Goal: Task Accomplishment & Management: Complete application form

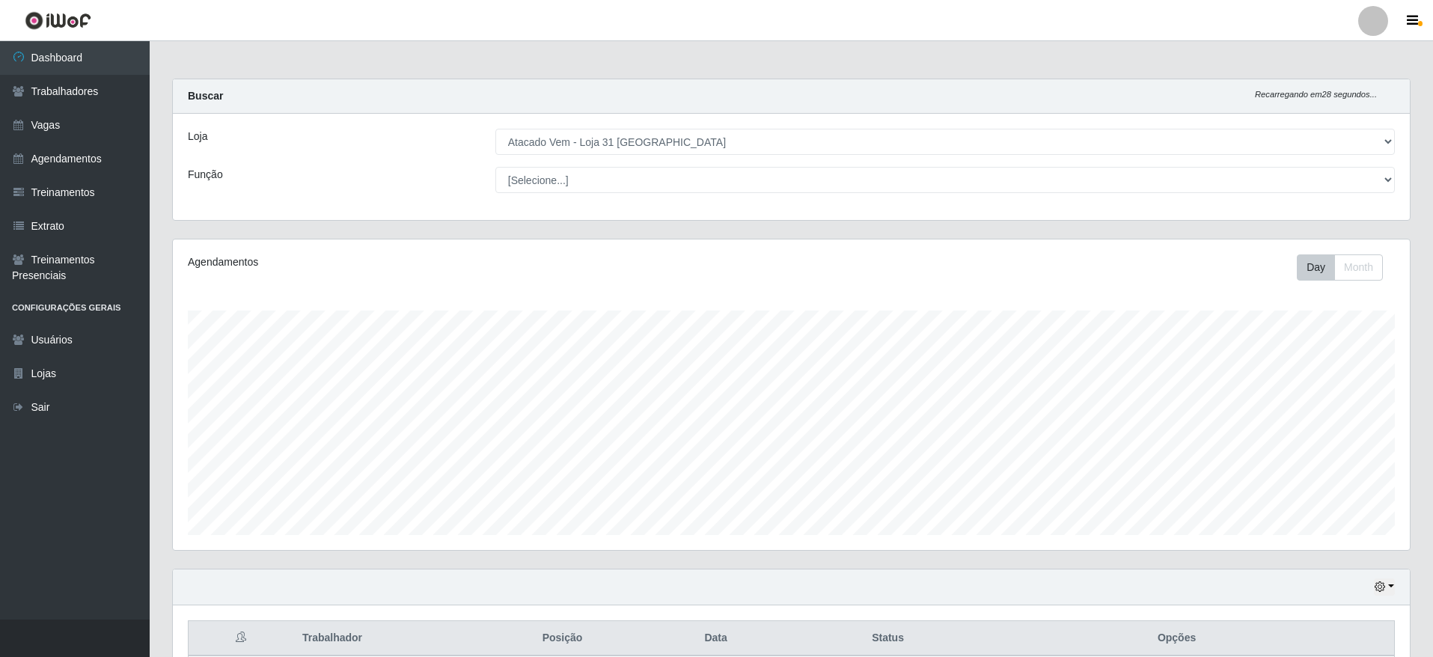
scroll to position [310, 1237]
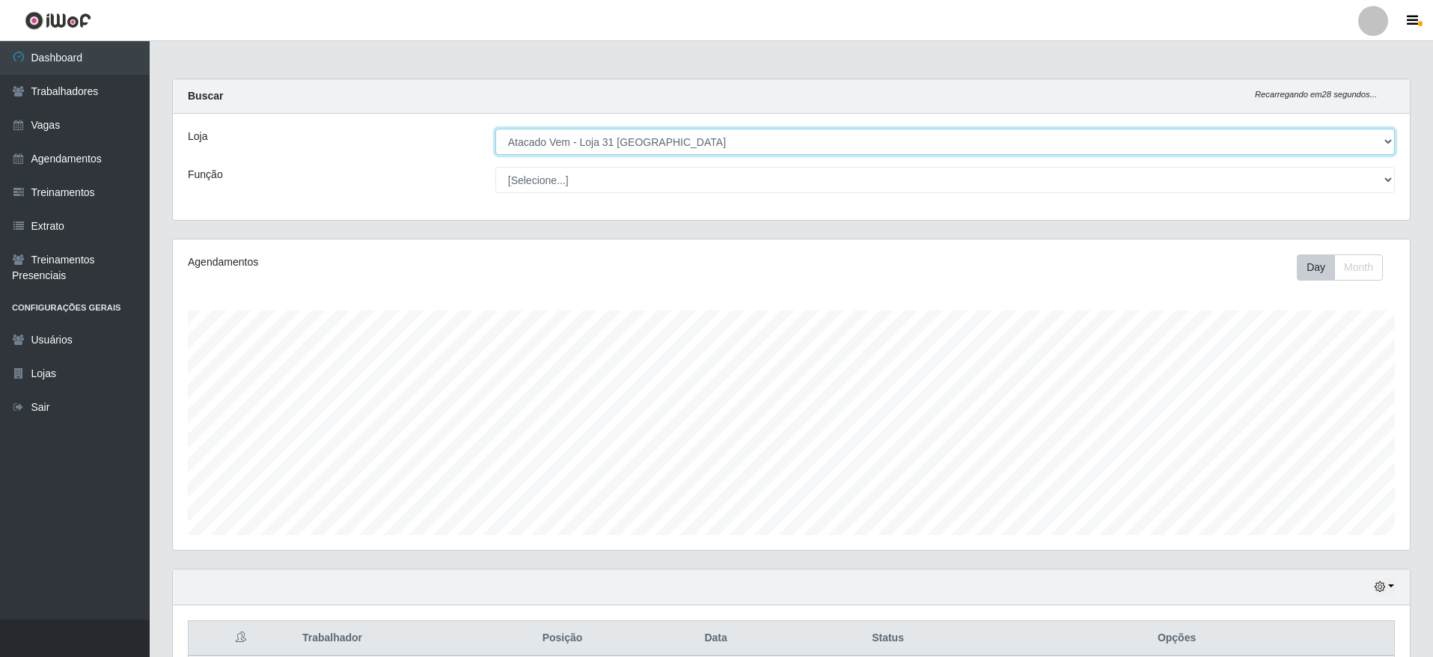
click at [738, 146] on select "[Selecione...] Atacado Vem - [GEOGRAPHIC_DATA] 30 Laranjeiras Velha Atacado Vem…" at bounding box center [944, 142] width 899 height 26
click at [495, 129] on select "[Selecione...] Atacado Vem - [GEOGRAPHIC_DATA] 30 Laranjeiras Velha Atacado Vem…" at bounding box center [944, 142] width 899 height 26
click at [670, 139] on select "[Selecione...] Atacado Vem - [GEOGRAPHIC_DATA] 30 Laranjeiras Velha Atacado Vem…" at bounding box center [944, 142] width 899 height 26
click at [495, 129] on select "[Selecione...] Atacado Vem - [GEOGRAPHIC_DATA] 30 Laranjeiras Velha Atacado Vem…" at bounding box center [944, 142] width 899 height 26
click at [646, 135] on select "[Selecione...] Atacado Vem - [GEOGRAPHIC_DATA] 30 Laranjeiras Velha Atacado Vem…" at bounding box center [944, 142] width 899 height 26
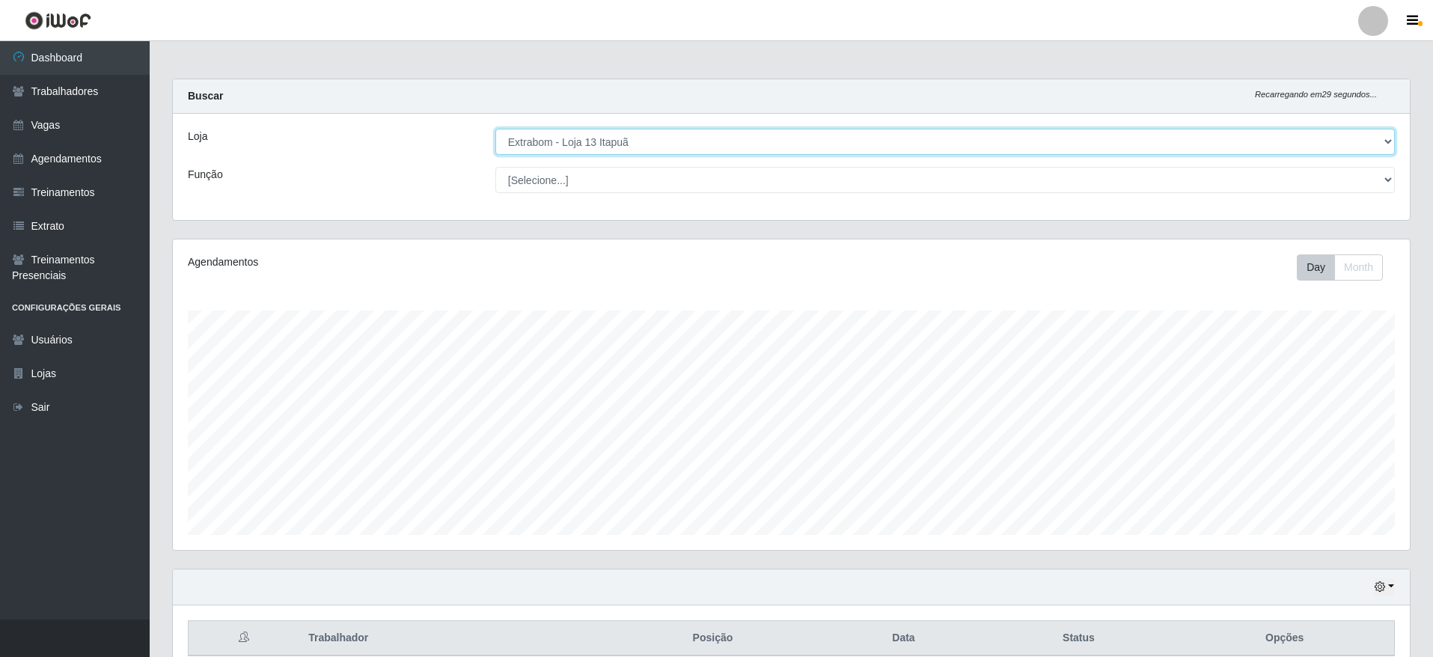
click at [495, 129] on select "[Selecione...] Atacado Vem - [GEOGRAPHIC_DATA] 30 Laranjeiras Velha Atacado Vem…" at bounding box center [944, 142] width 899 height 26
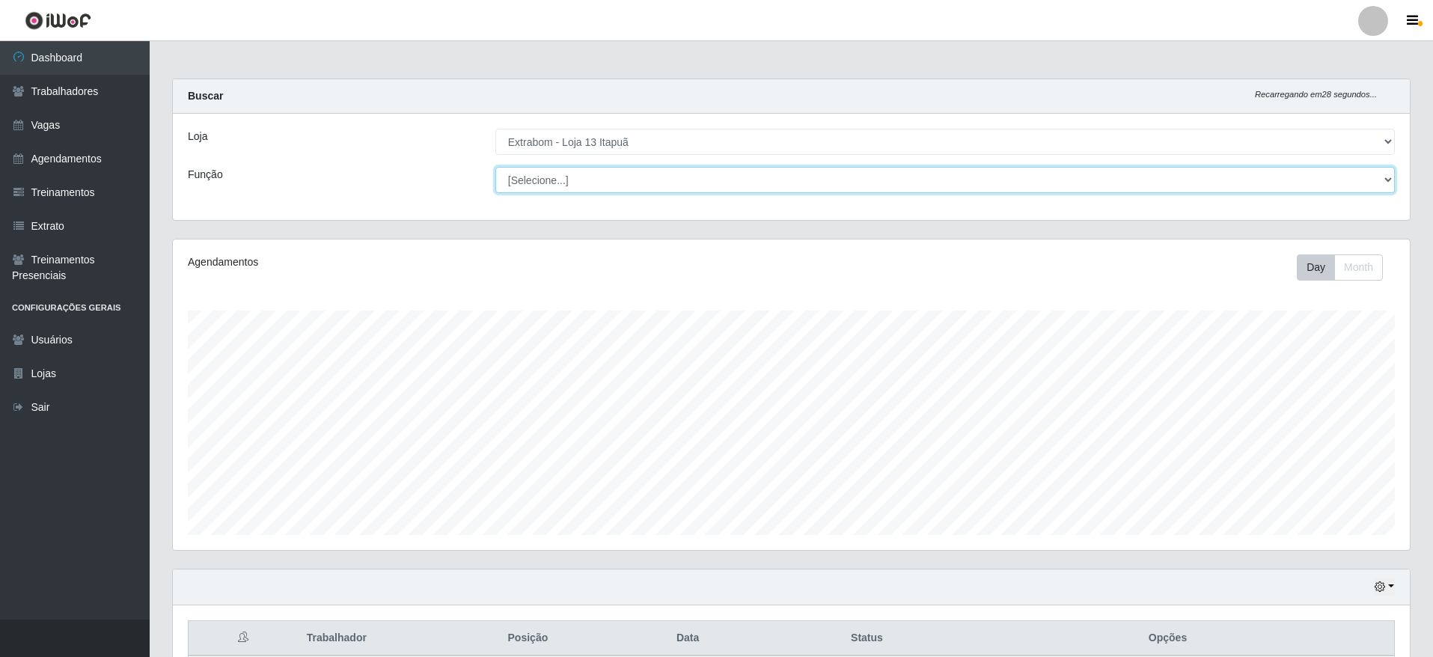
click at [666, 176] on select "[Selecione...] Carregador e Descarregador de Caminhão Carregador e Descarregado…" at bounding box center [944, 180] width 899 height 26
click at [664, 182] on select "[Selecione...] Carregador e Descarregador de Caminhão Carregador e Descarregado…" at bounding box center [944, 180] width 899 height 26
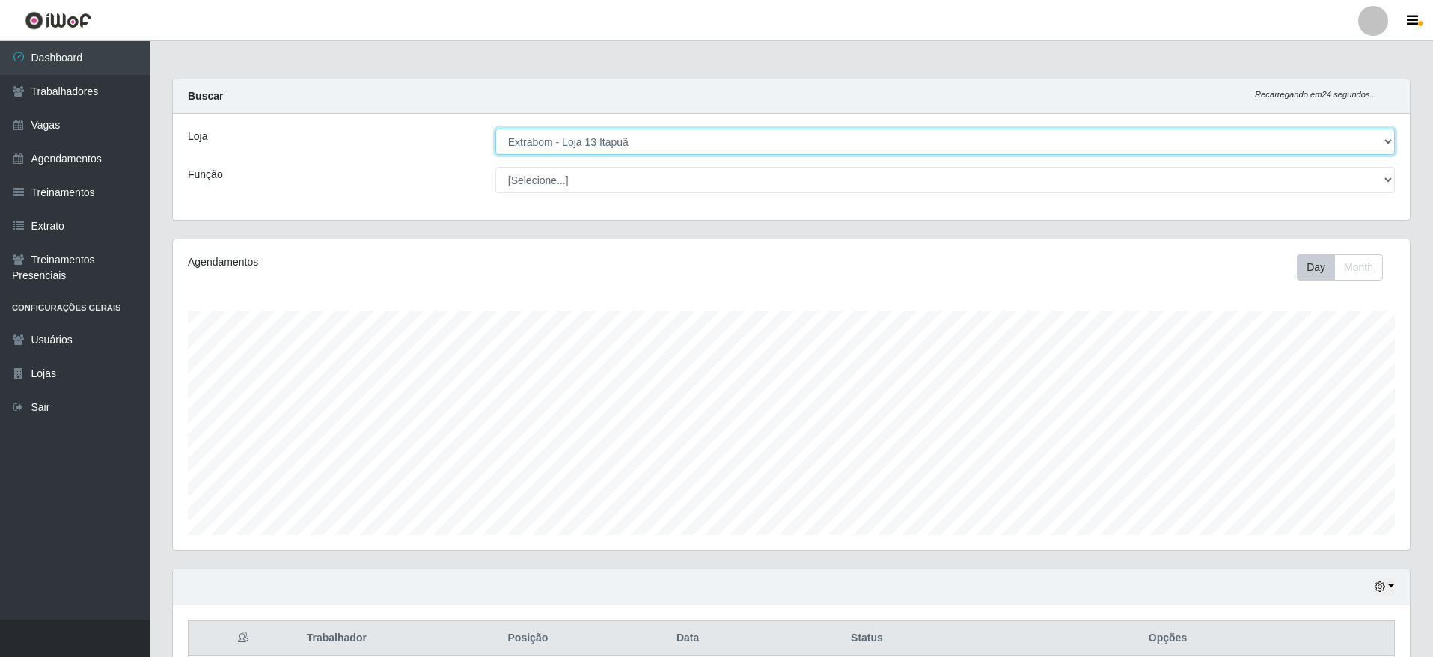
click at [729, 132] on select "[Selecione...] Atacado Vem - [GEOGRAPHIC_DATA] 30 Laranjeiras Velha Atacado Vem…" at bounding box center [944, 142] width 899 height 26
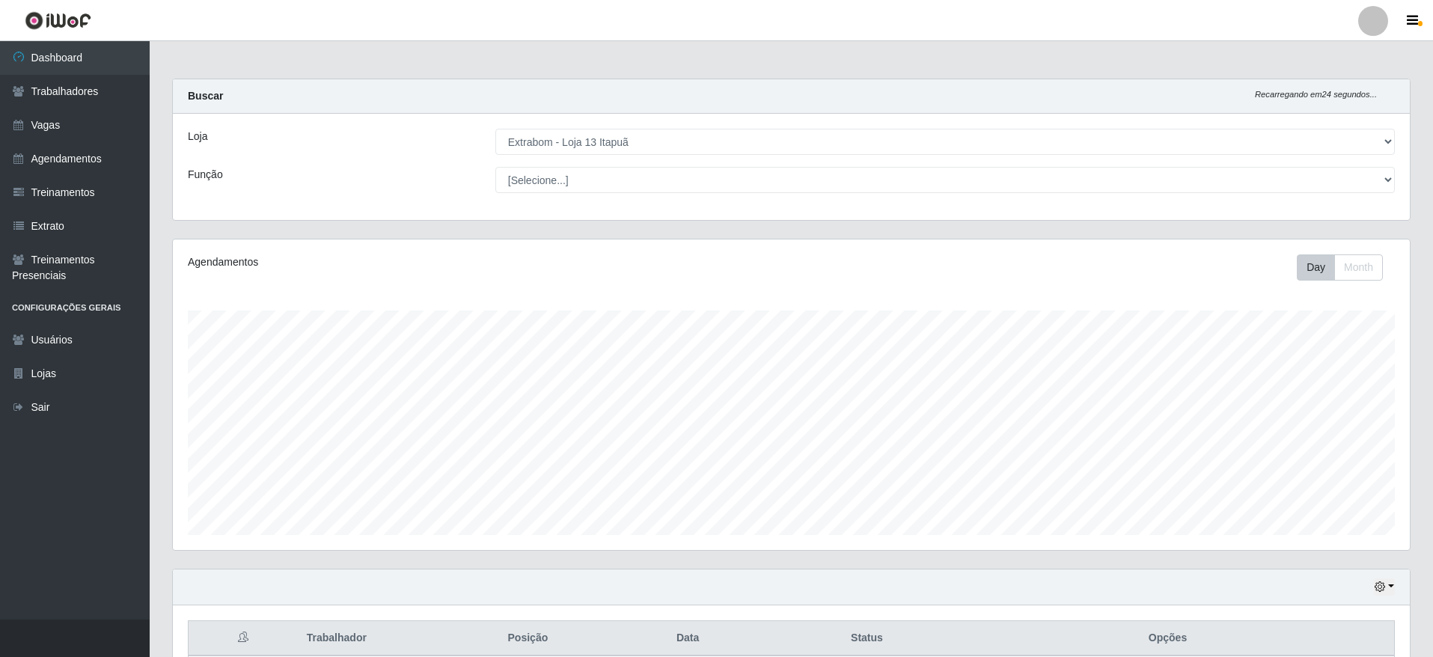
click at [787, 107] on div "Buscar Recarregando em 24 segundos..." at bounding box center [791, 96] width 1237 height 34
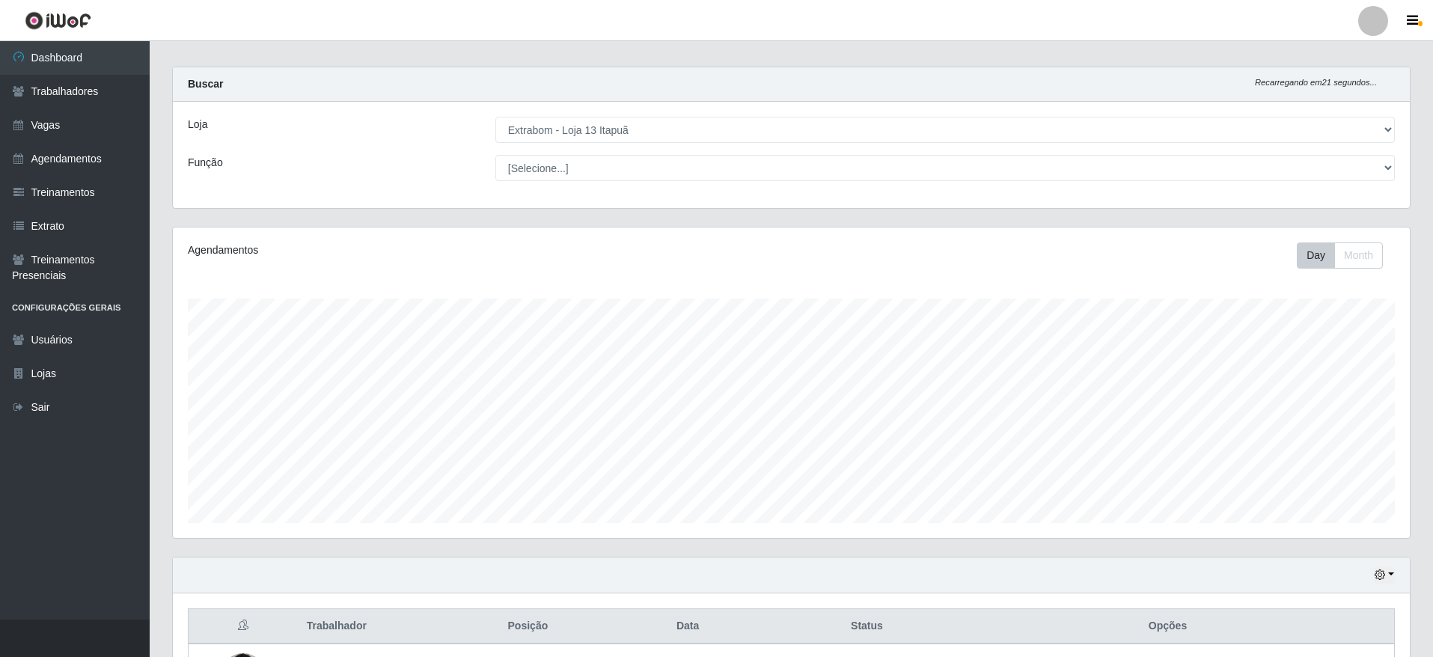
scroll to position [0, 0]
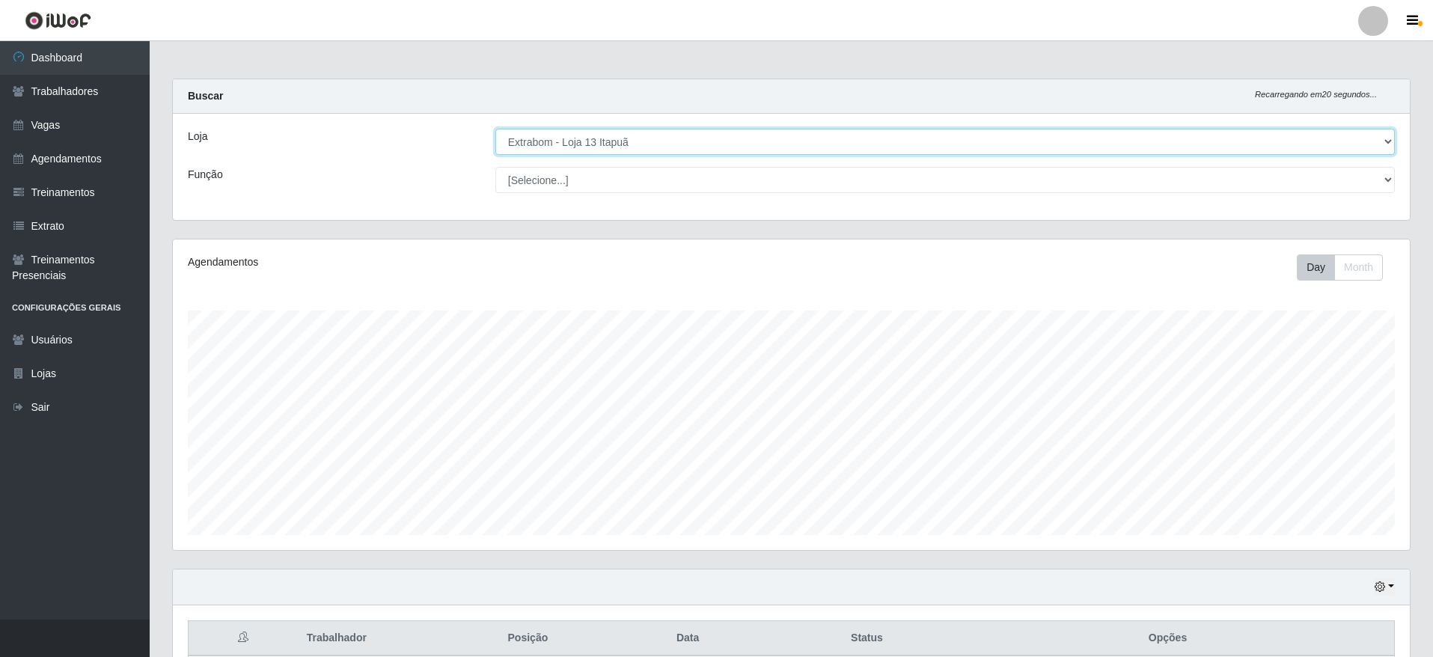
click at [708, 140] on select "[Selecione...] Atacado Vem - [GEOGRAPHIC_DATA] 30 Laranjeiras Velha Atacado Vem…" at bounding box center [944, 142] width 899 height 26
click at [495, 129] on select "[Selecione...] Atacado Vem - [GEOGRAPHIC_DATA] 30 Laranjeiras Velha Atacado Vem…" at bounding box center [944, 142] width 899 height 26
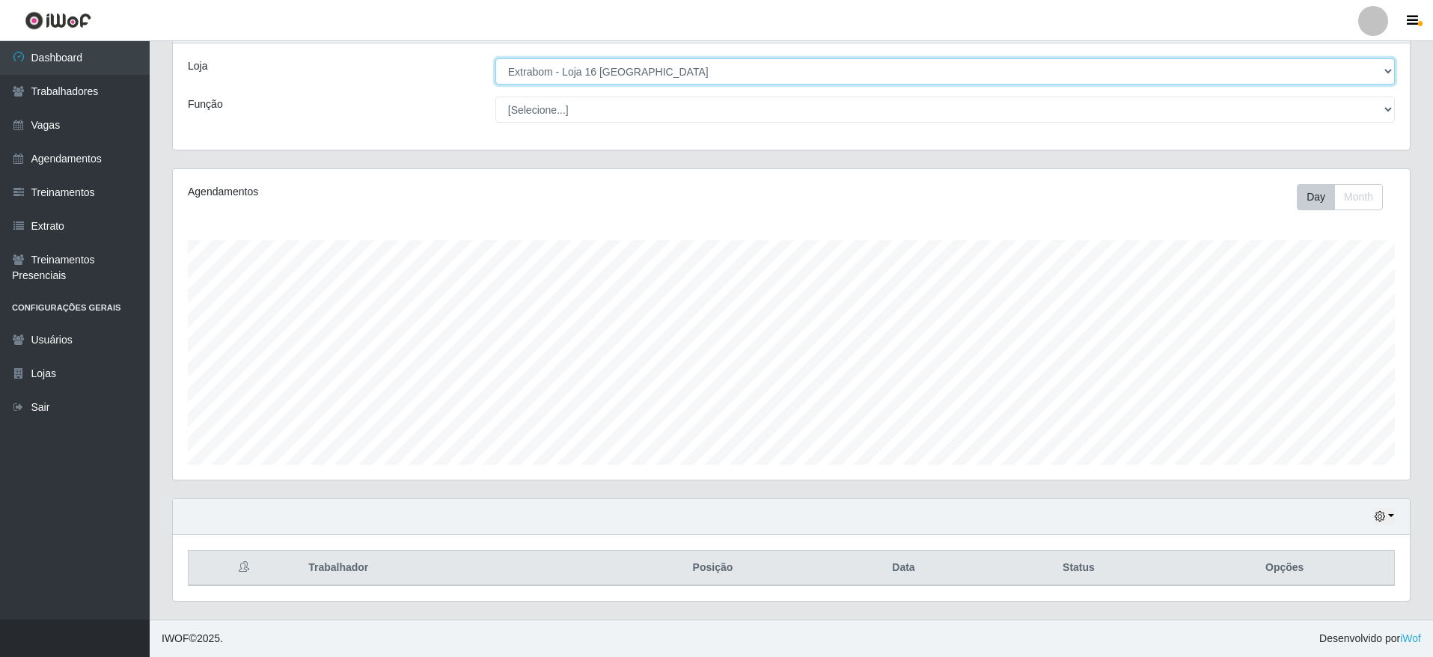
click at [616, 69] on select "[Selecione...] Atacado Vem - [GEOGRAPHIC_DATA] 30 Laranjeiras Velha Atacado Vem…" at bounding box center [944, 71] width 899 height 26
click at [495, 63] on select "[Selecione...] Atacado Vem - [GEOGRAPHIC_DATA] 30 Laranjeiras Velha Atacado Vem…" at bounding box center [944, 71] width 899 height 26
drag, startPoint x: 649, startPoint y: 71, endPoint x: 649, endPoint y: 79, distance: 8.3
click at [649, 71] on select "[Selecione...] Atacado Vem - [GEOGRAPHIC_DATA] 30 Laranjeiras Velha Atacado Vem…" at bounding box center [944, 76] width 899 height 26
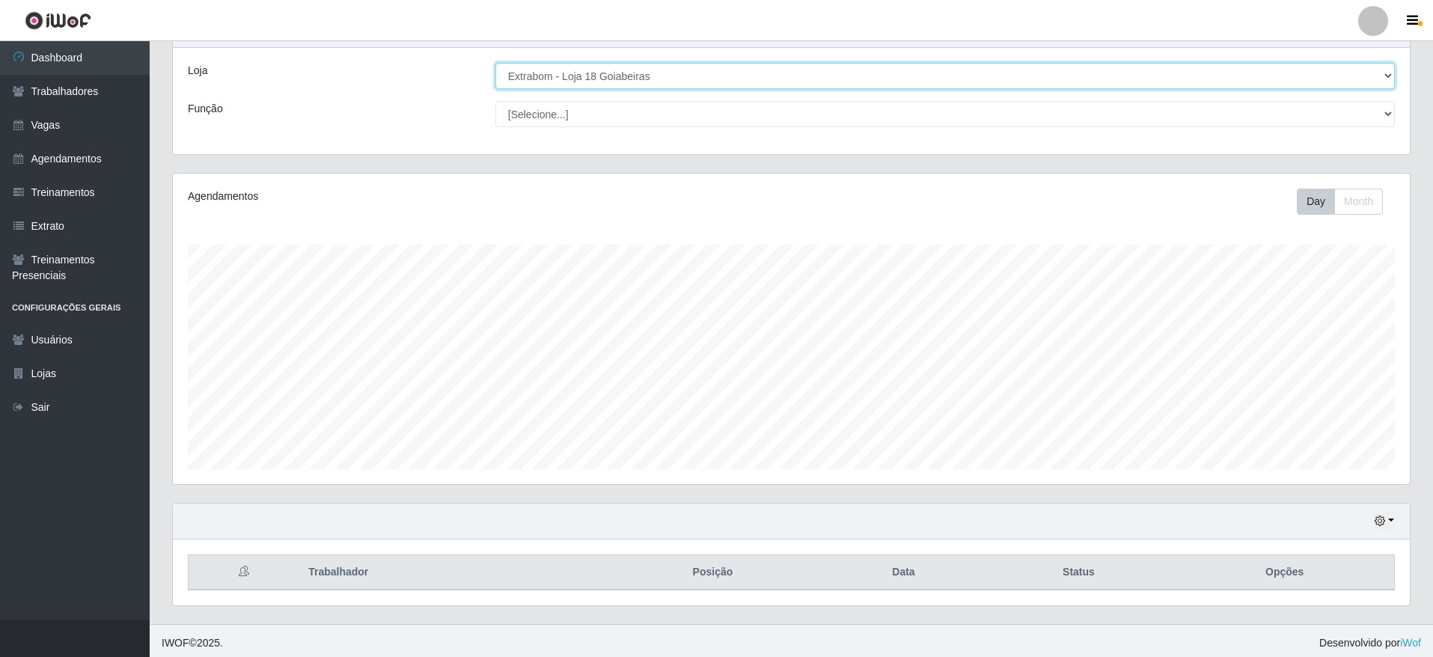
scroll to position [70, 0]
click at [495, 63] on select "[Selecione...] Atacado Vem - [GEOGRAPHIC_DATA] 30 Laranjeiras Velha Atacado Vem…" at bounding box center [944, 71] width 899 height 26
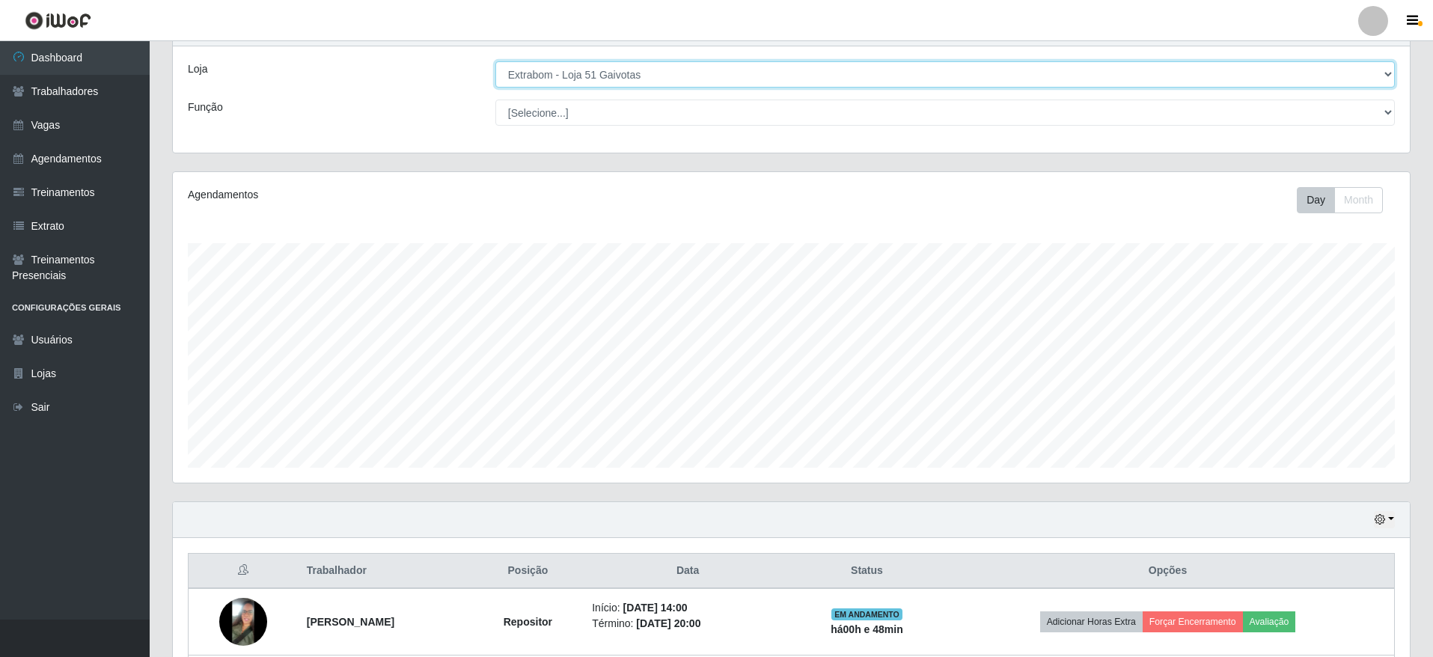
scroll to position [0, 0]
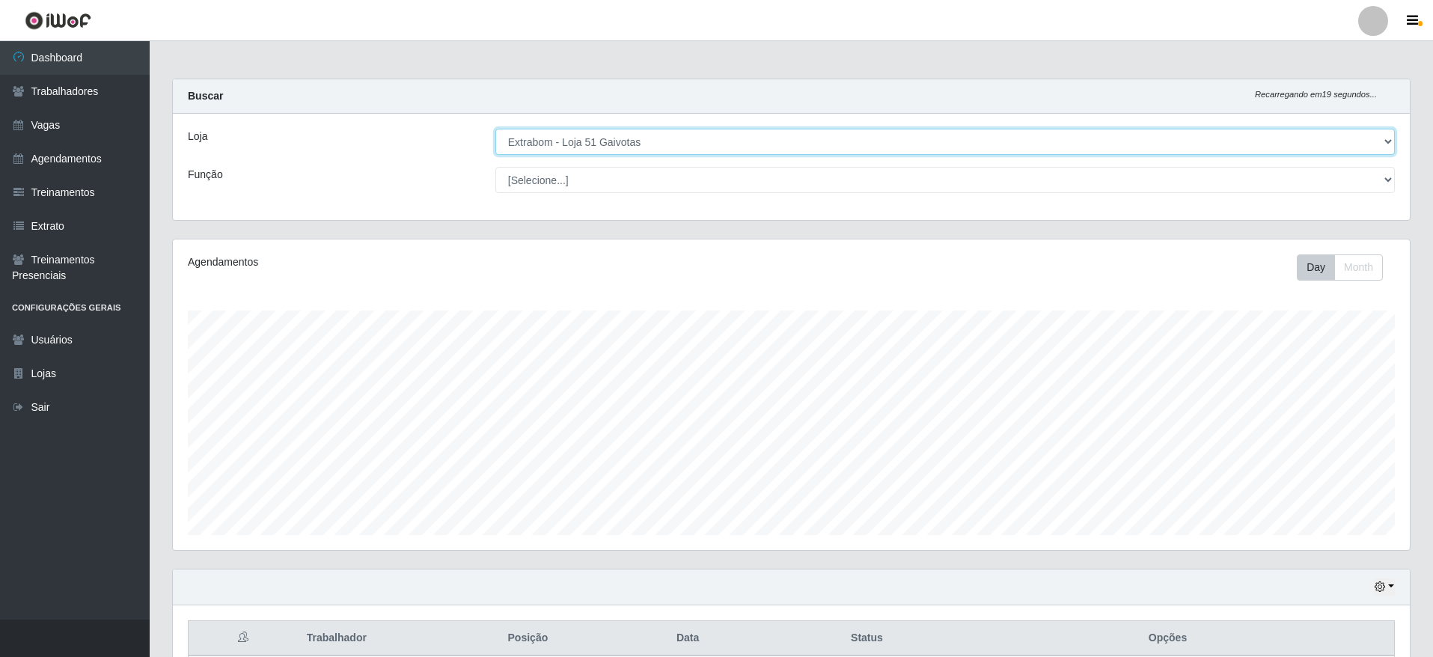
click at [732, 141] on select "[Selecione...] Atacado Vem - [GEOGRAPHIC_DATA] 30 Laranjeiras Velha Atacado Vem…" at bounding box center [944, 142] width 899 height 26
click at [495, 129] on select "[Selecione...] Atacado Vem - [GEOGRAPHIC_DATA] 30 Laranjeiras Velha Atacado Vem…" at bounding box center [944, 142] width 899 height 26
drag, startPoint x: 721, startPoint y: 133, endPoint x: 721, endPoint y: 153, distance: 19.5
click at [720, 134] on select "[Selecione...] Atacado Vem - [GEOGRAPHIC_DATA] 30 Laranjeiras Velha Atacado Vem…" at bounding box center [944, 142] width 899 height 26
select select "451"
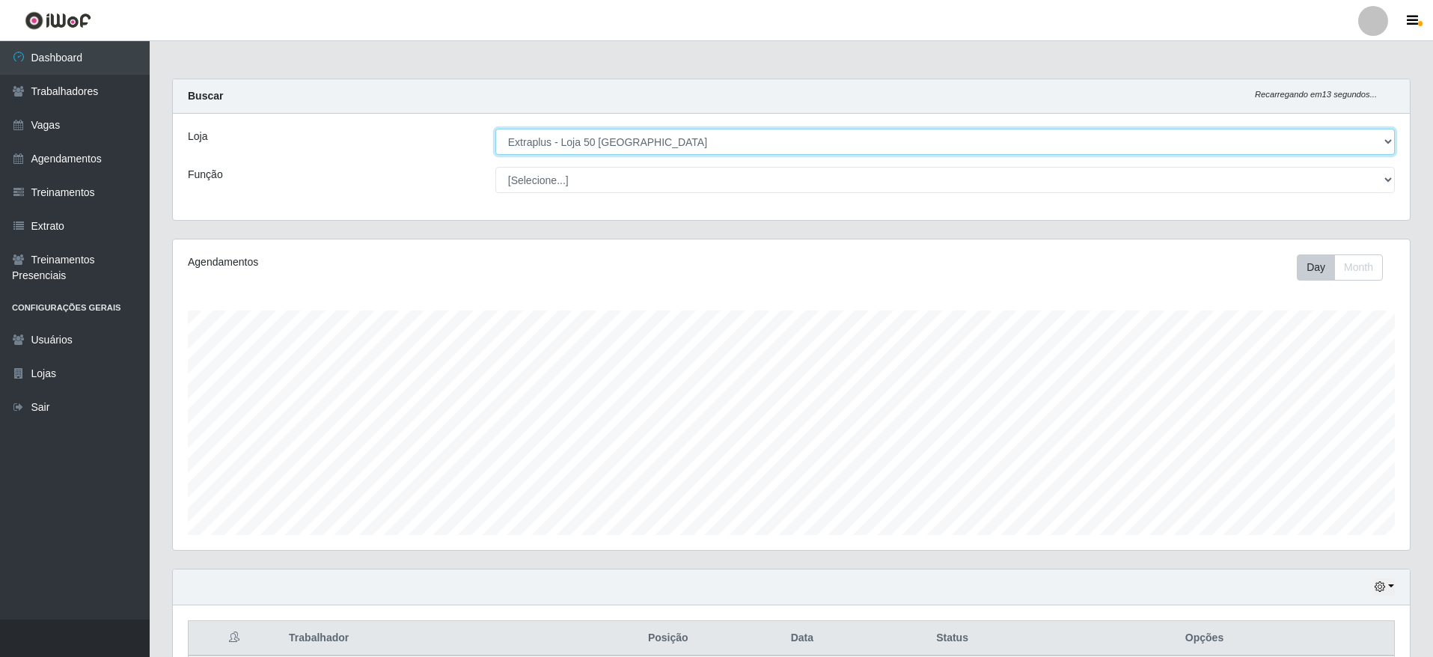
click at [495, 129] on select "[Selecione...] Atacado Vem - [GEOGRAPHIC_DATA] 30 Laranjeiras Velha Atacado Vem…" at bounding box center [944, 142] width 899 height 26
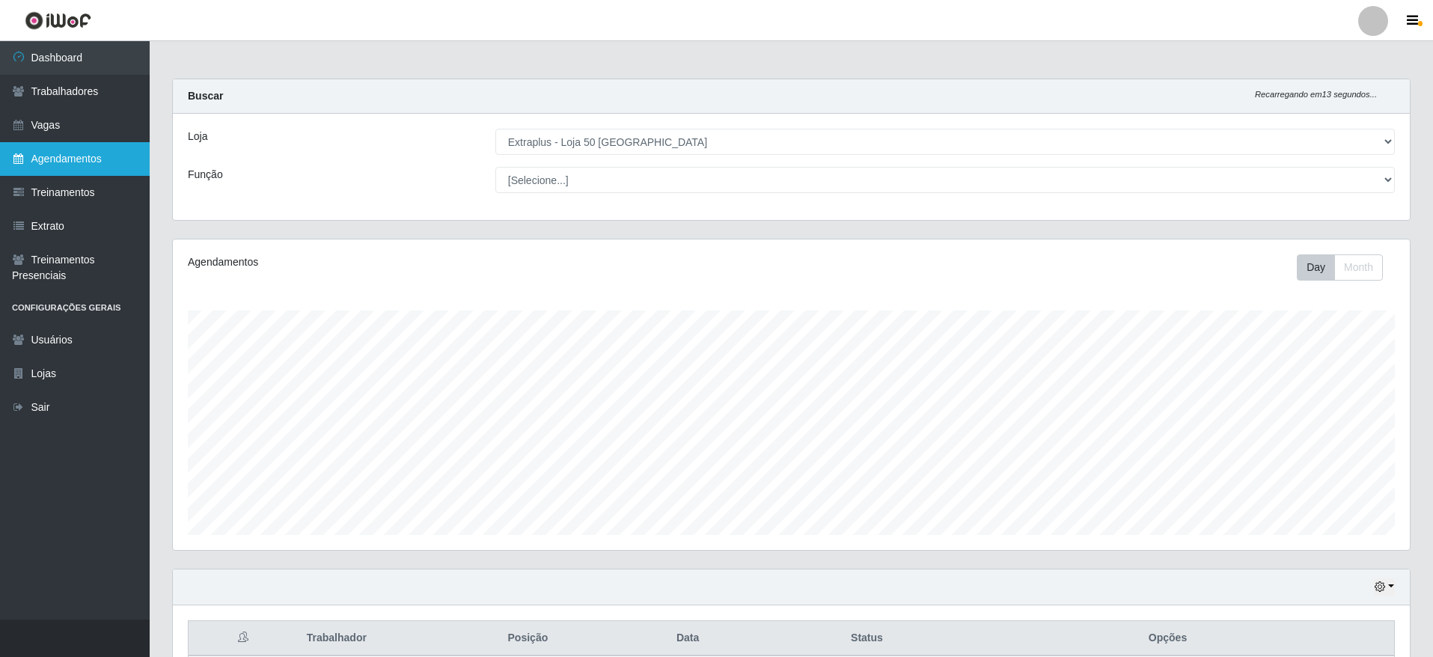
click at [82, 165] on link "Agendamentos" at bounding box center [75, 159] width 150 height 34
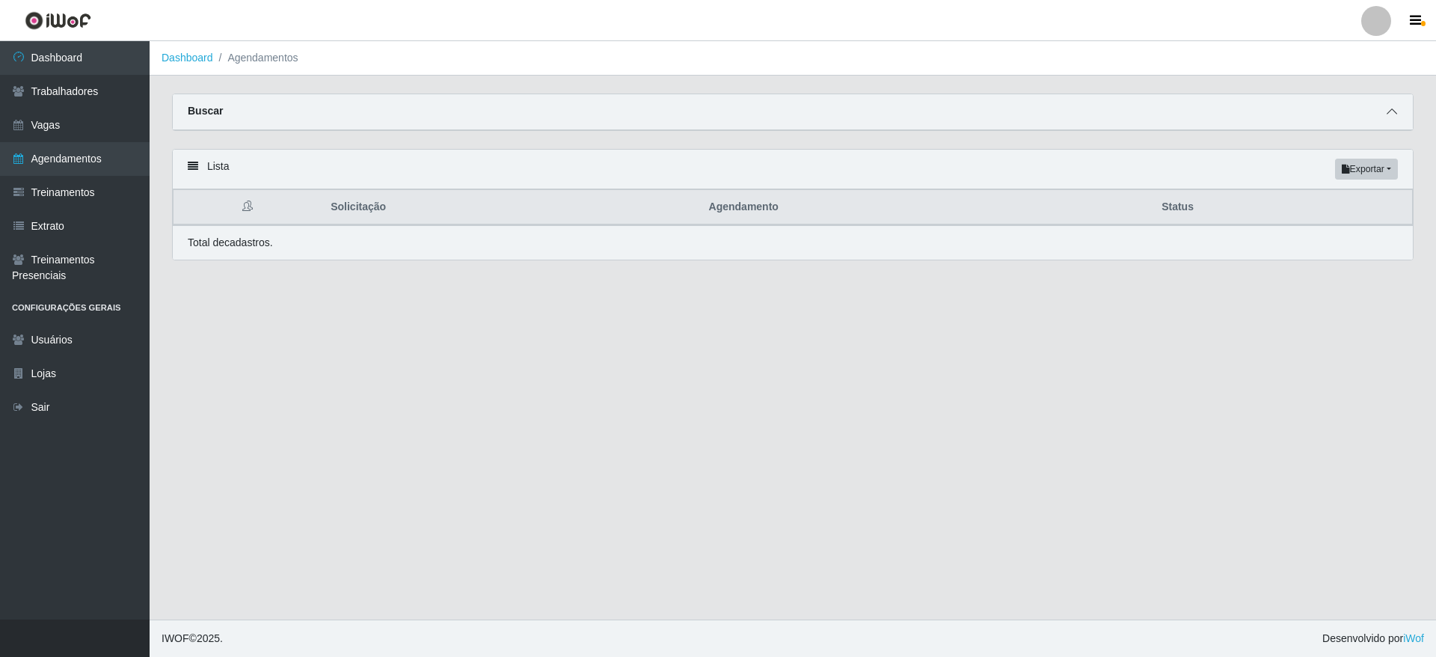
click at [1385, 110] on span at bounding box center [1392, 111] width 18 height 17
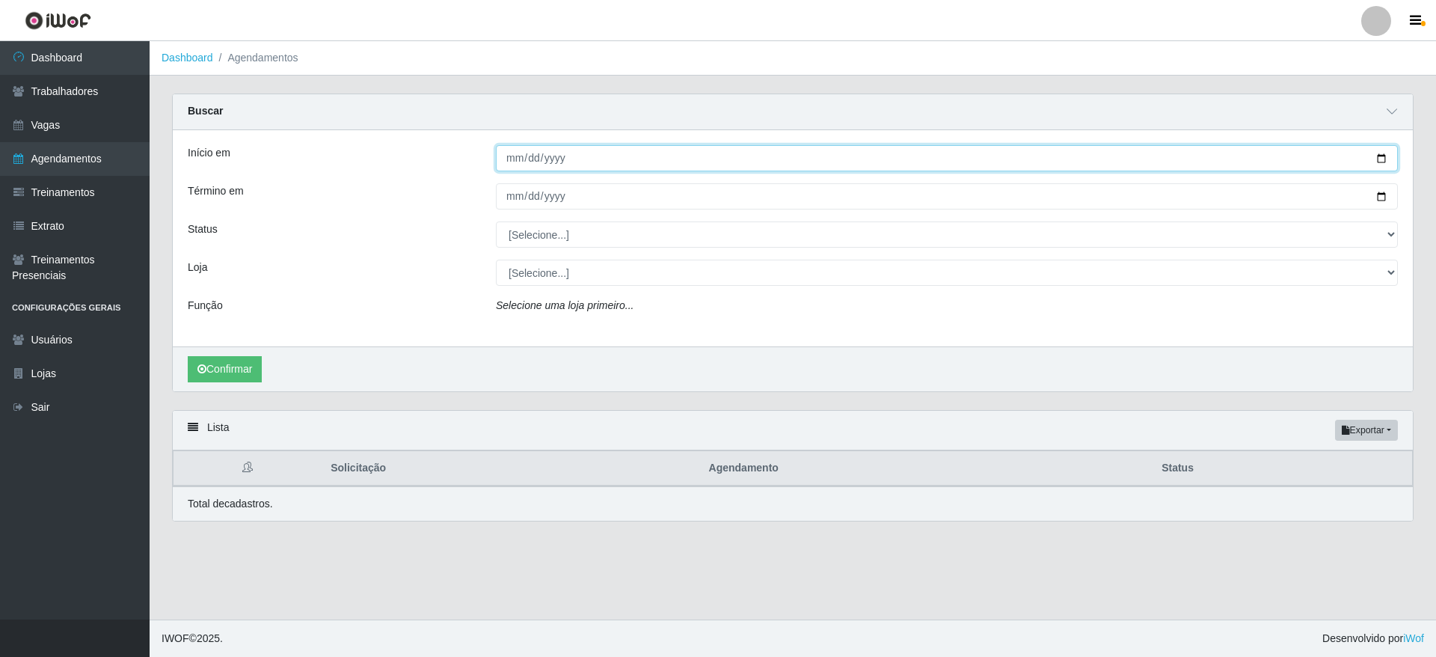
click at [1384, 165] on input "Início em" at bounding box center [947, 158] width 902 height 26
type input "[DATE]"
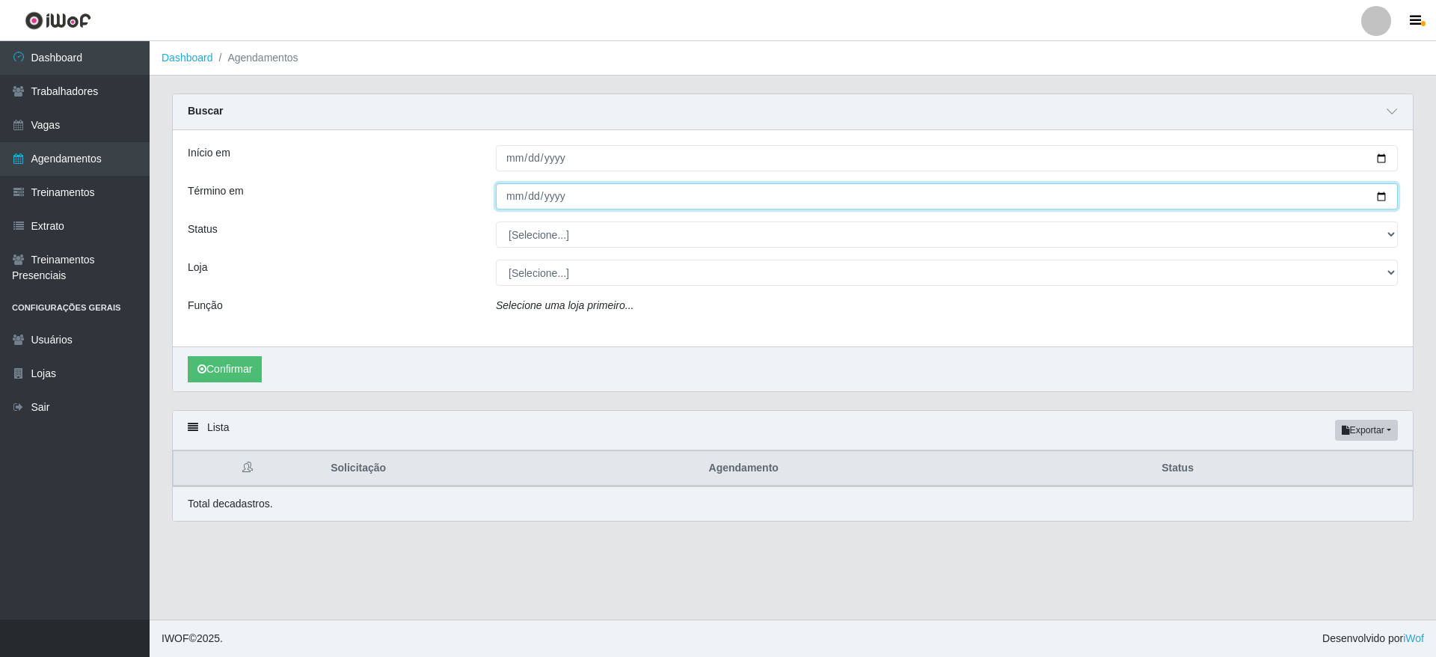
click at [1377, 201] on input "Término em" at bounding box center [947, 196] width 902 height 26
type input "[DATE]"
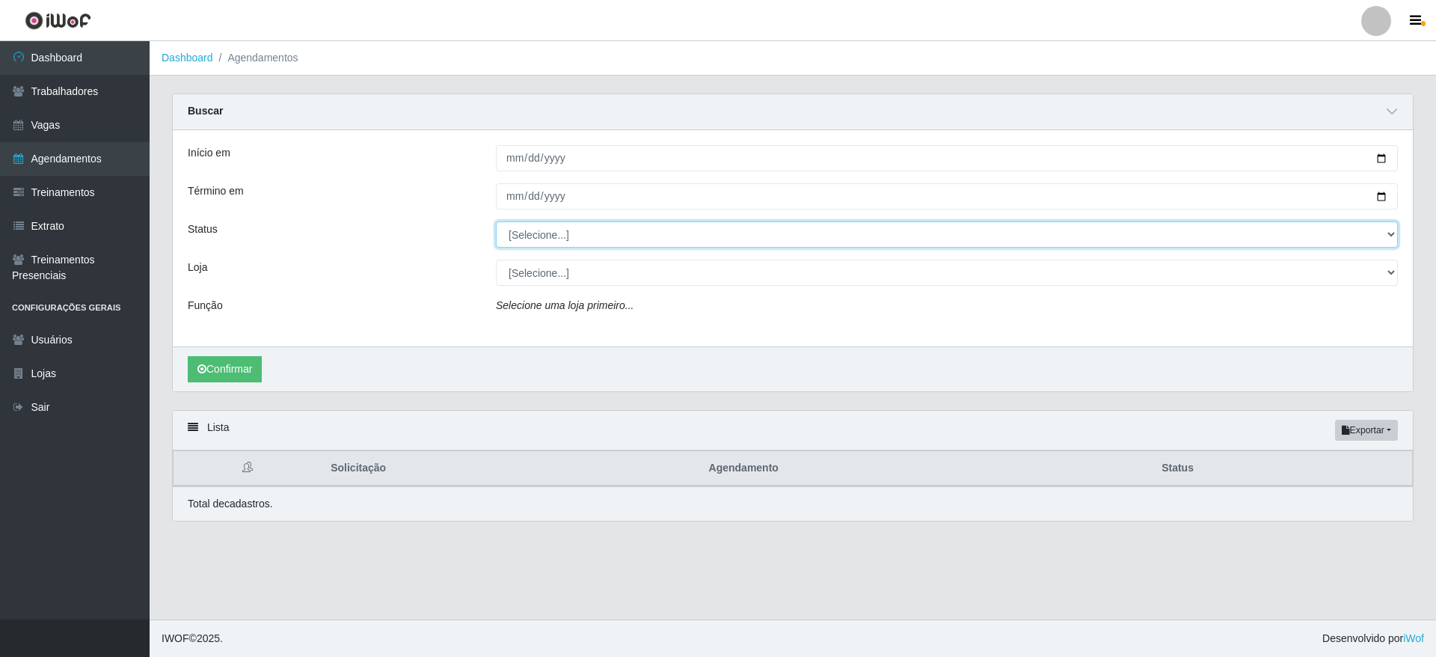
click at [538, 228] on select "[Selecione...] AGENDADO AGUARDANDO LIBERAR EM ANDAMENTO EM REVISÃO FINALIZADO C…" at bounding box center [947, 234] width 902 height 26
select select "AGENDADO"
click at [496, 222] on select "[Selecione...] AGENDADO AGUARDANDO LIBERAR EM ANDAMENTO EM REVISÃO FINALIZADO C…" at bounding box center [947, 234] width 902 height 26
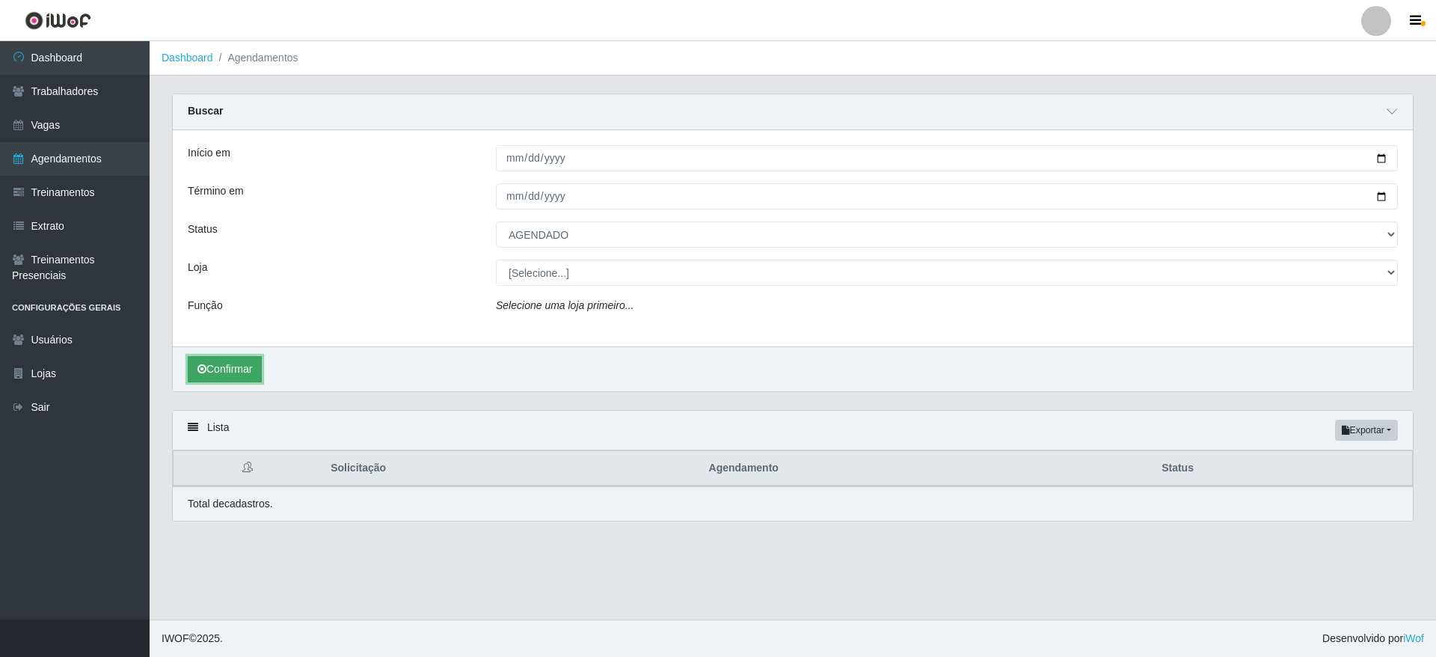
click at [238, 362] on button "Confirmar" at bounding box center [225, 369] width 74 height 26
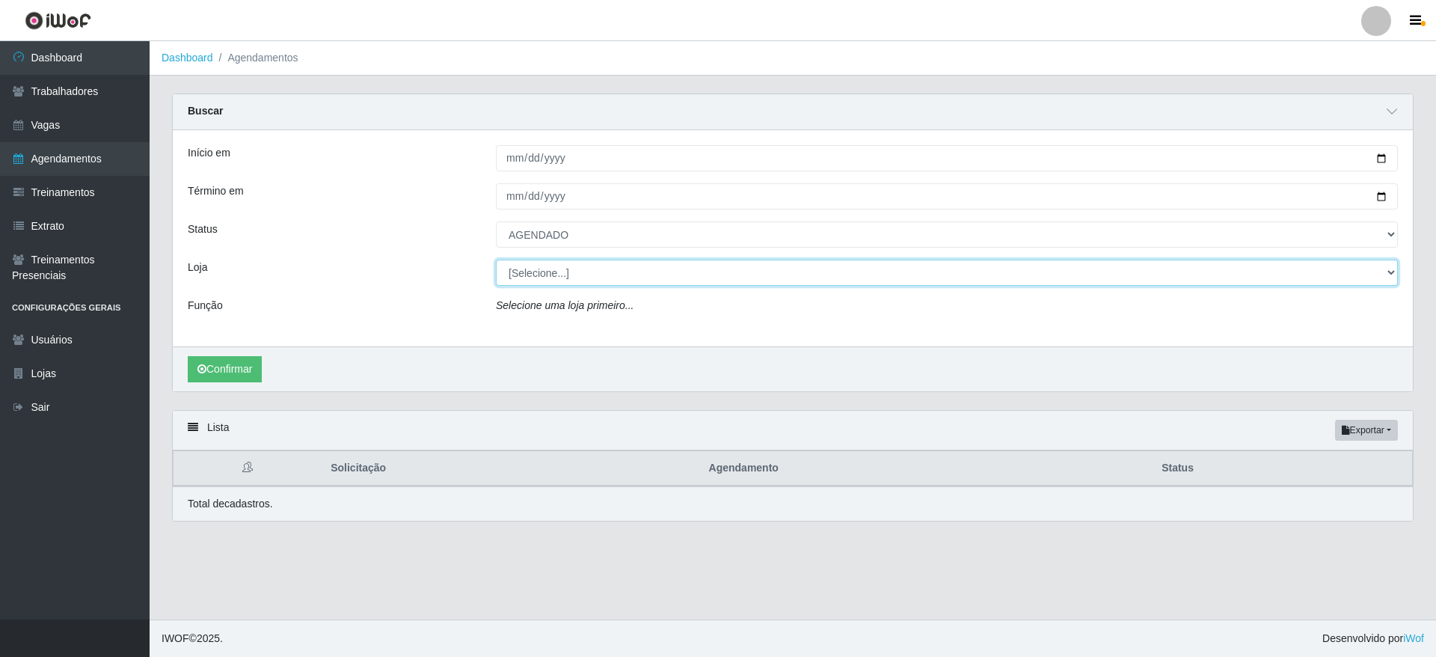
click at [590, 278] on select "[Selecione...] Atacado Vem - [GEOGRAPHIC_DATA] 30 Laranjeiras Velha Atacado Vem…" at bounding box center [947, 273] width 902 height 26
click at [496, 260] on select "[Selecione...] Atacado Vem - [GEOGRAPHIC_DATA] 30 Laranjeiras Velha Atacado Vem…" at bounding box center [947, 273] width 902 height 26
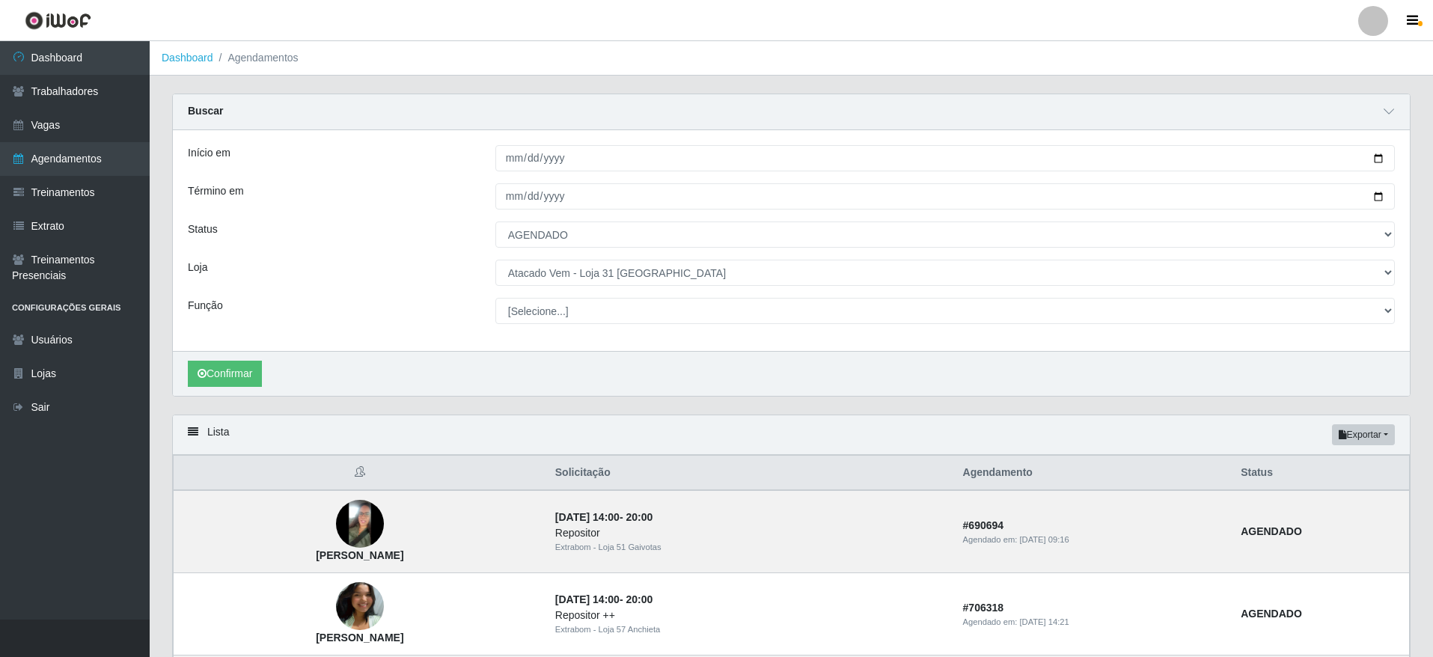
click at [234, 360] on div "Confirmar" at bounding box center [791, 373] width 1237 height 45
click at [234, 370] on button "Confirmar" at bounding box center [225, 374] width 74 height 26
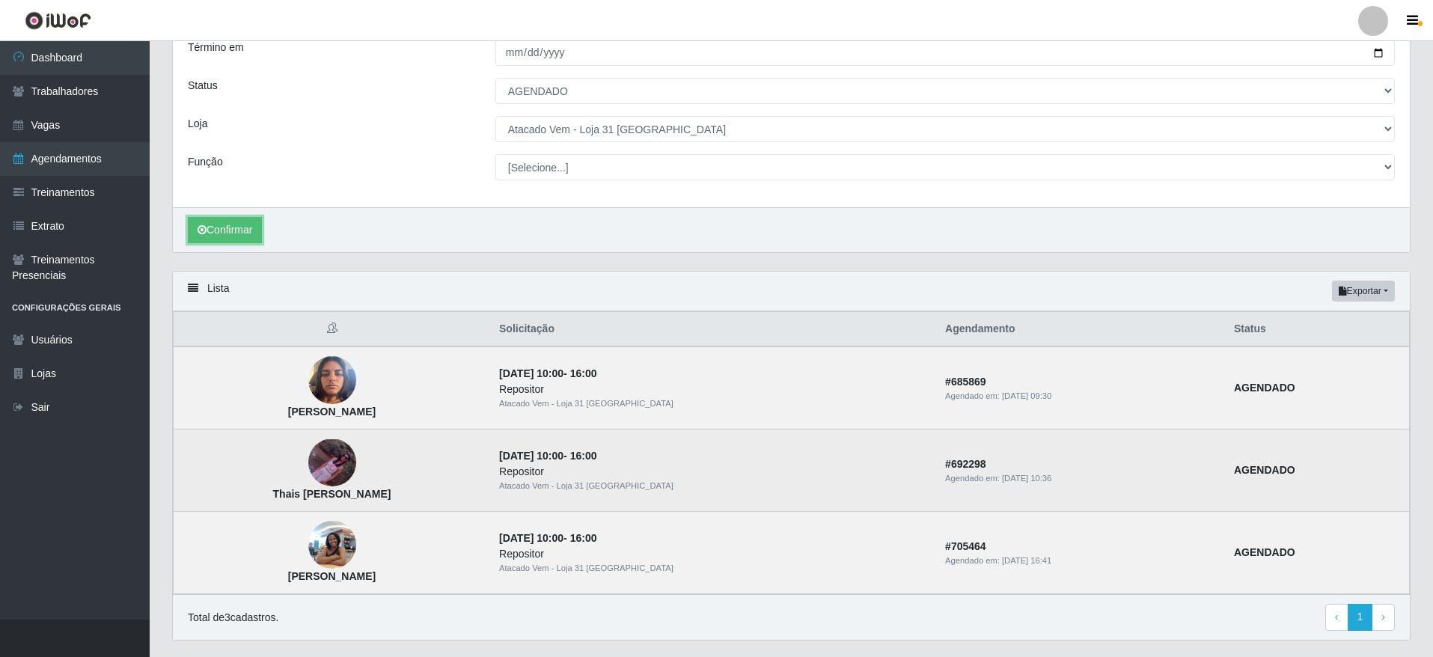
scroll to position [183, 0]
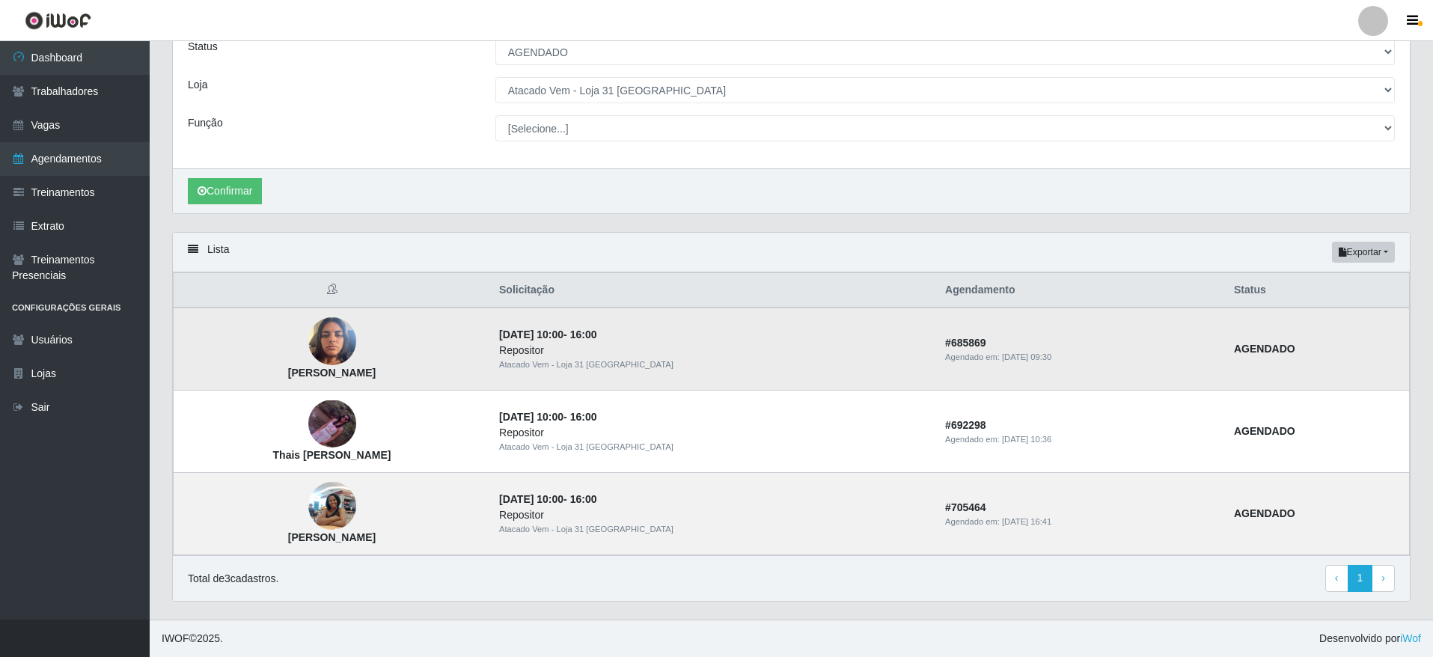
drag, startPoint x: 435, startPoint y: 368, endPoint x: 286, endPoint y: 374, distance: 149.0
click at [286, 374] on td "[PERSON_NAME]" at bounding box center [332, 348] width 317 height 83
copy strong "[PERSON_NAME]"
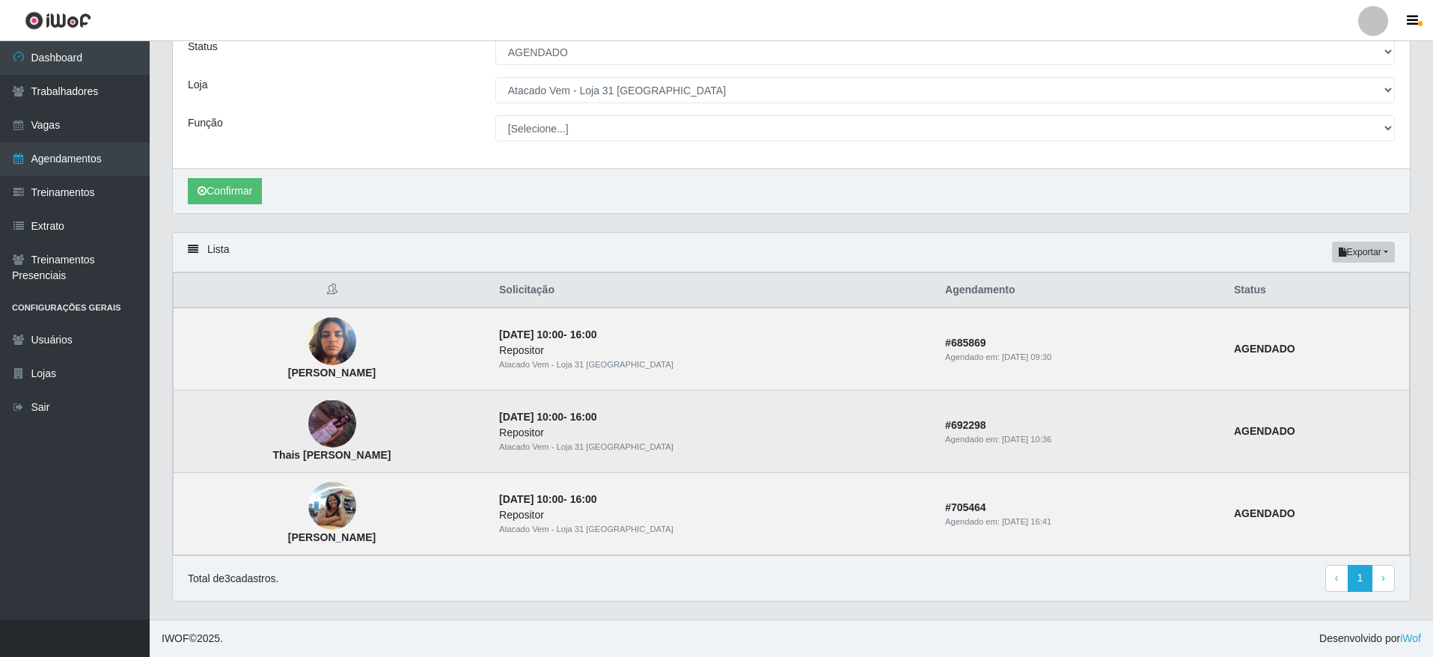
drag, startPoint x: 441, startPoint y: 458, endPoint x: 285, endPoint y: 456, distance: 156.4
click at [285, 456] on td "Thais [PERSON_NAME]" at bounding box center [332, 432] width 317 height 82
copy strong "Thais [PERSON_NAME]"
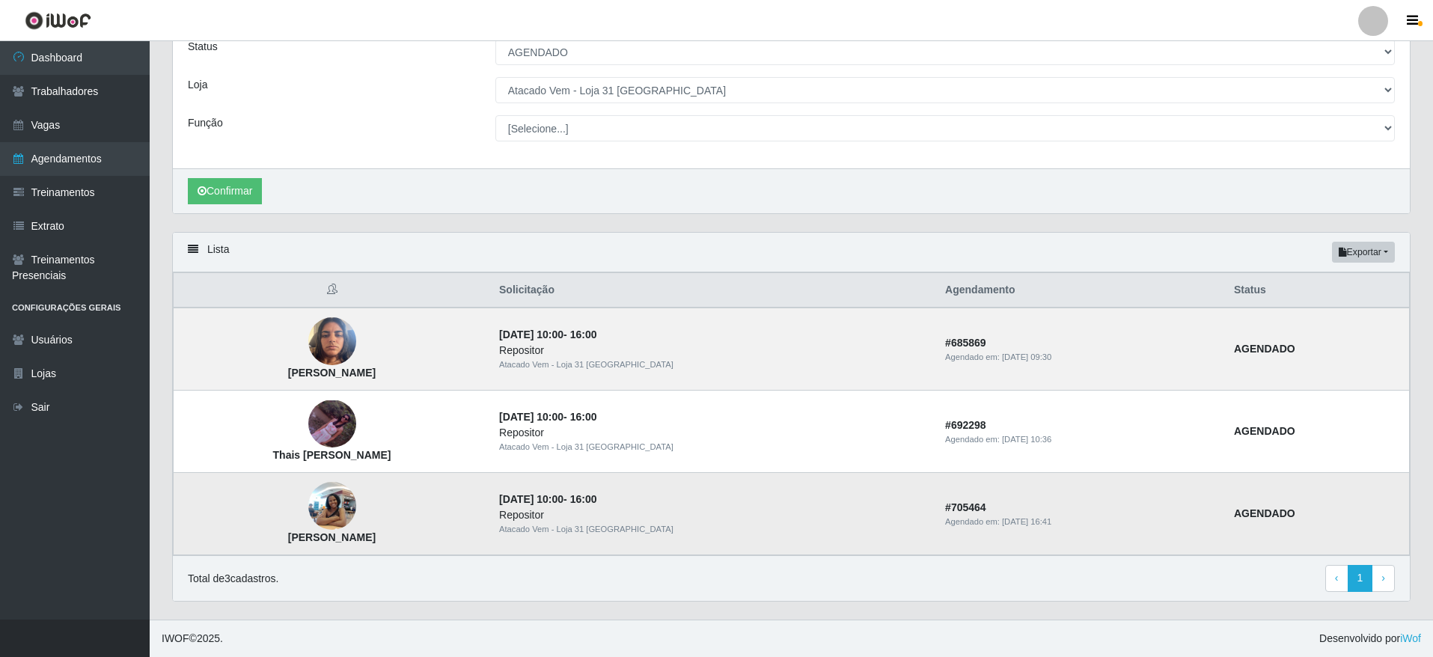
drag, startPoint x: 431, startPoint y: 538, endPoint x: 290, endPoint y: 538, distance: 141.4
click at [290, 538] on td "[PERSON_NAME]" at bounding box center [332, 514] width 317 height 82
copy strong "[PERSON_NAME]"
click at [712, 93] on select "[Selecione...] Atacado Vem - [GEOGRAPHIC_DATA] 30 Laranjeiras Velha Atacado Vem…" at bounding box center [944, 90] width 899 height 26
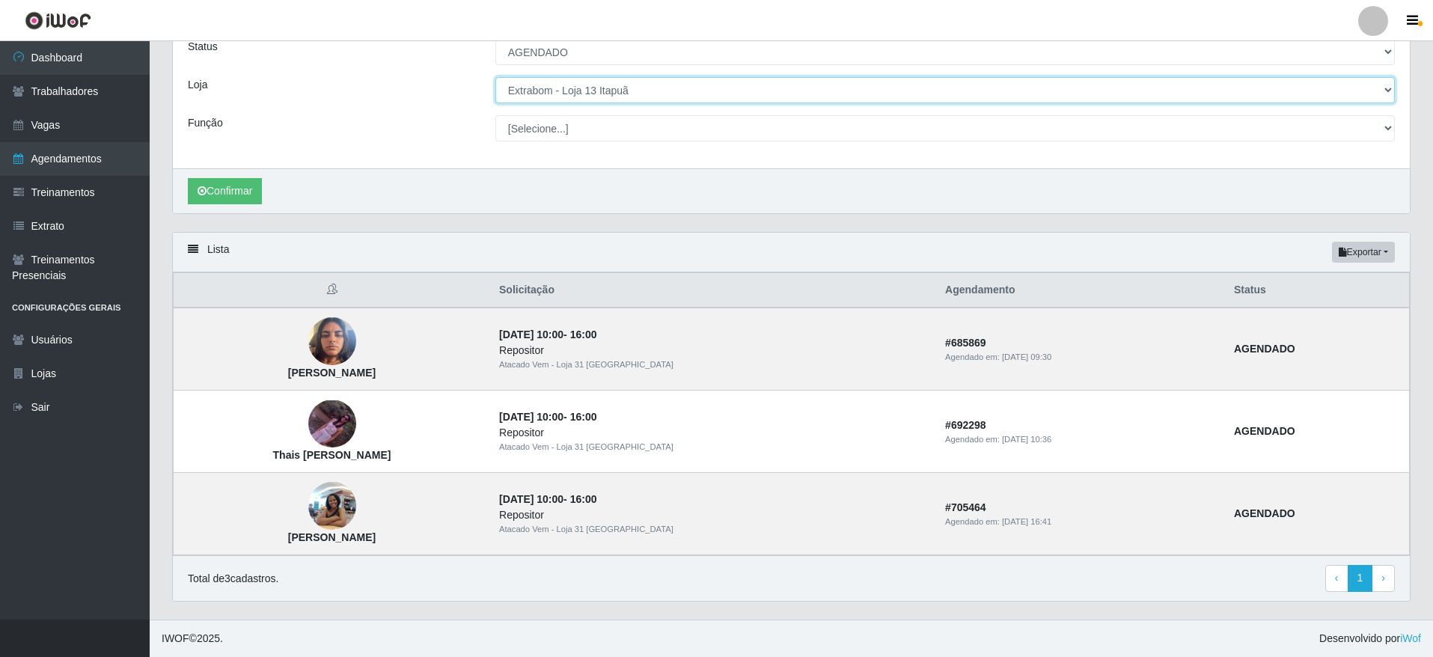
click at [495, 82] on select "[Selecione...] Atacado Vem - [GEOGRAPHIC_DATA] 30 Laranjeiras Velha Atacado Vem…" at bounding box center [944, 90] width 899 height 26
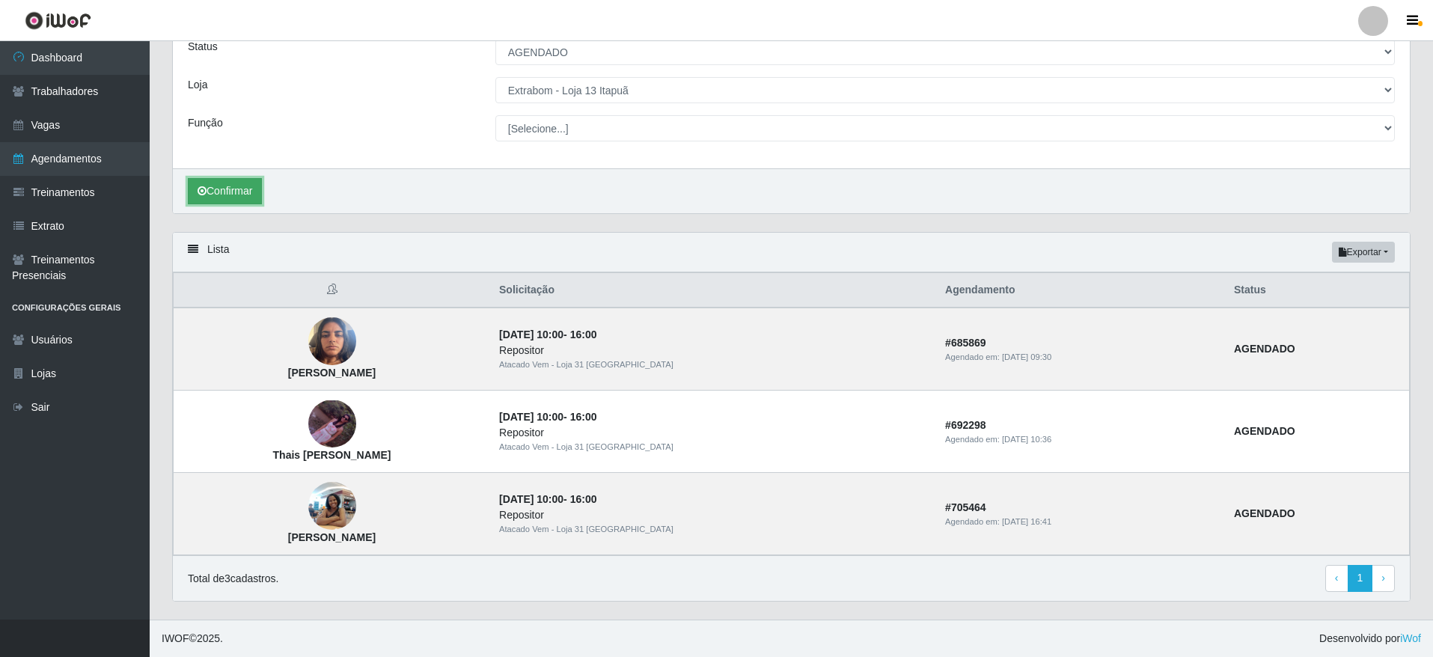
click at [230, 190] on button "Confirmar" at bounding box center [225, 191] width 74 height 26
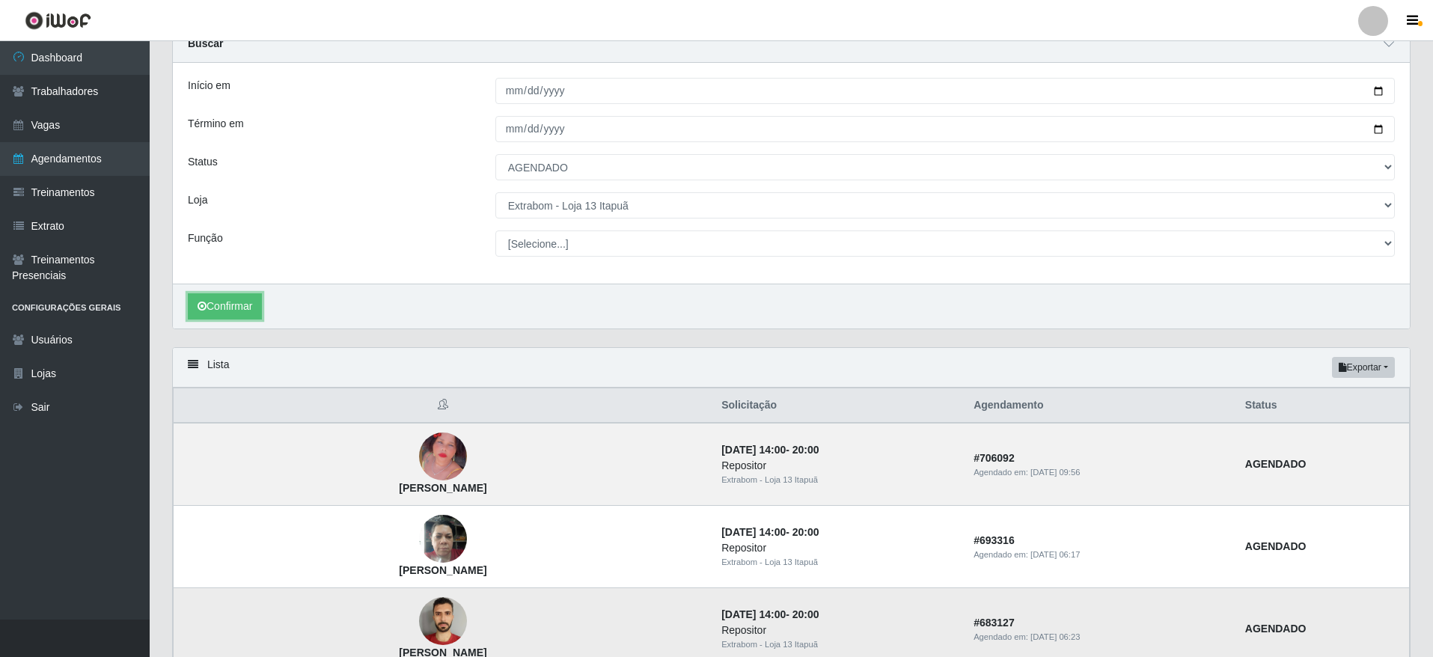
scroll to position [266, 0]
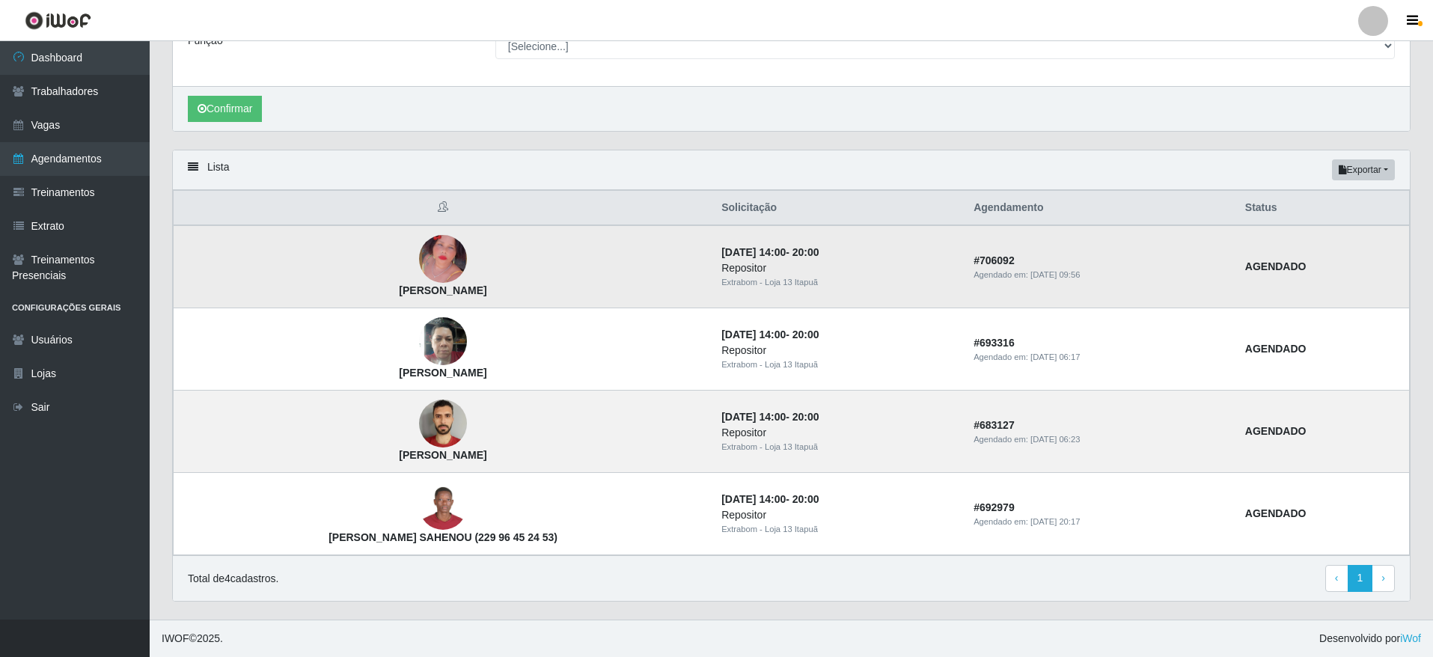
drag, startPoint x: 455, startPoint y: 291, endPoint x: 333, endPoint y: 295, distance: 122.0
click at [333, 295] on td "[PERSON_NAME]" at bounding box center [443, 266] width 539 height 83
copy strong "[PERSON_NAME]"
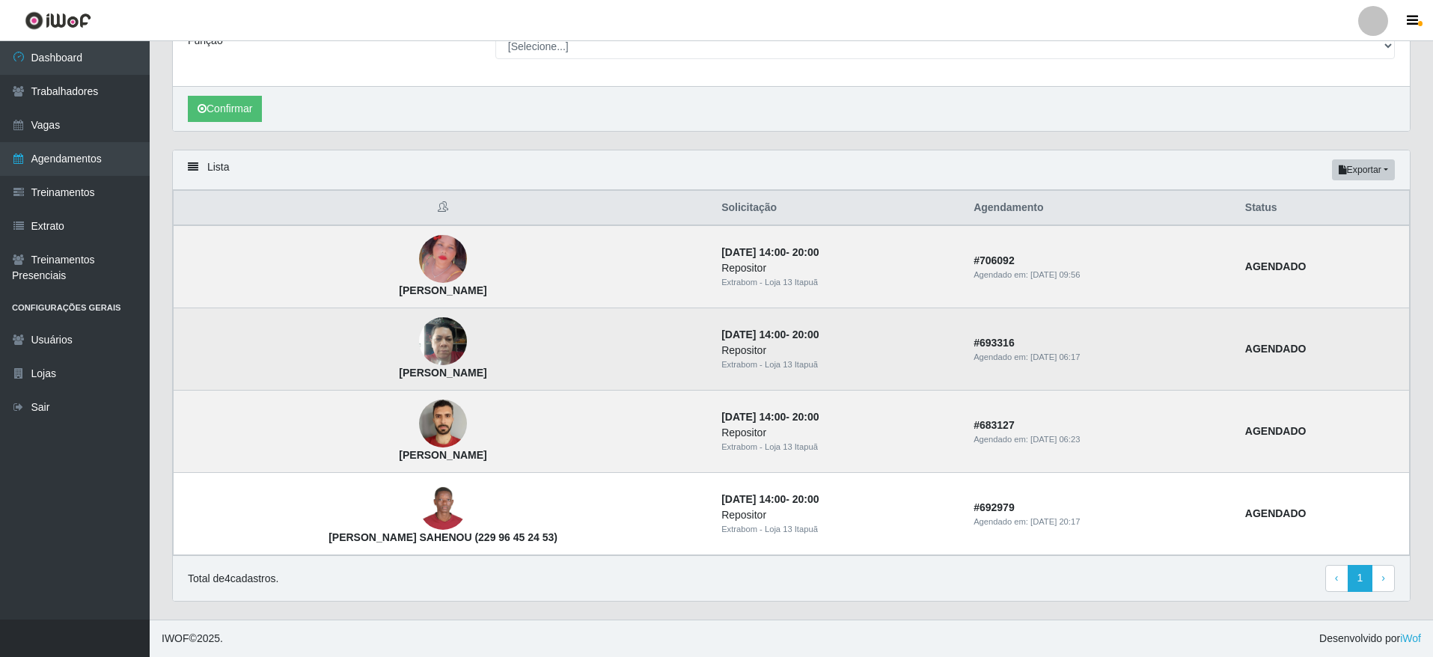
drag, startPoint x: 455, startPoint y: 379, endPoint x: 334, endPoint y: 376, distance: 120.5
click at [334, 376] on td "[PERSON_NAME]" at bounding box center [443, 349] width 539 height 82
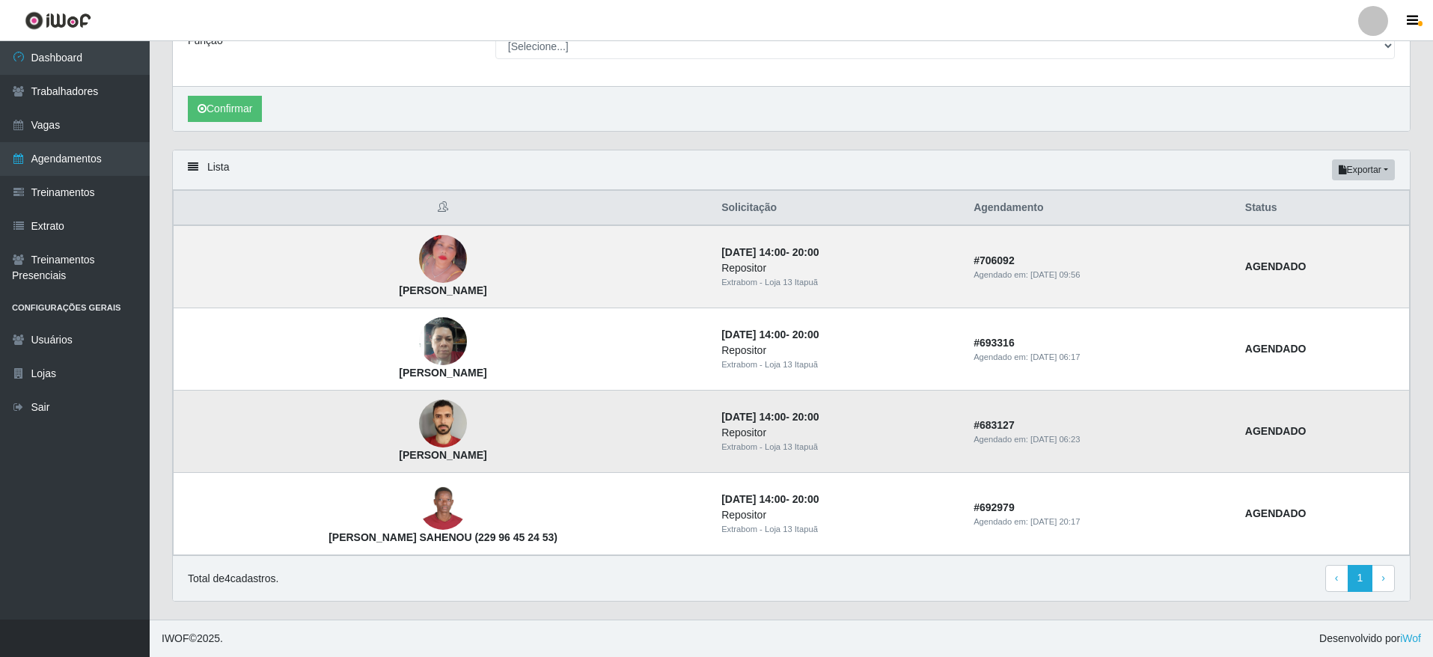
copy strong "[PERSON_NAME]"
drag, startPoint x: 475, startPoint y: 457, endPoint x: 299, endPoint y: 462, distance: 175.9
click at [299, 462] on td "[PERSON_NAME]" at bounding box center [443, 432] width 539 height 82
copy strong "[PERSON_NAME]"
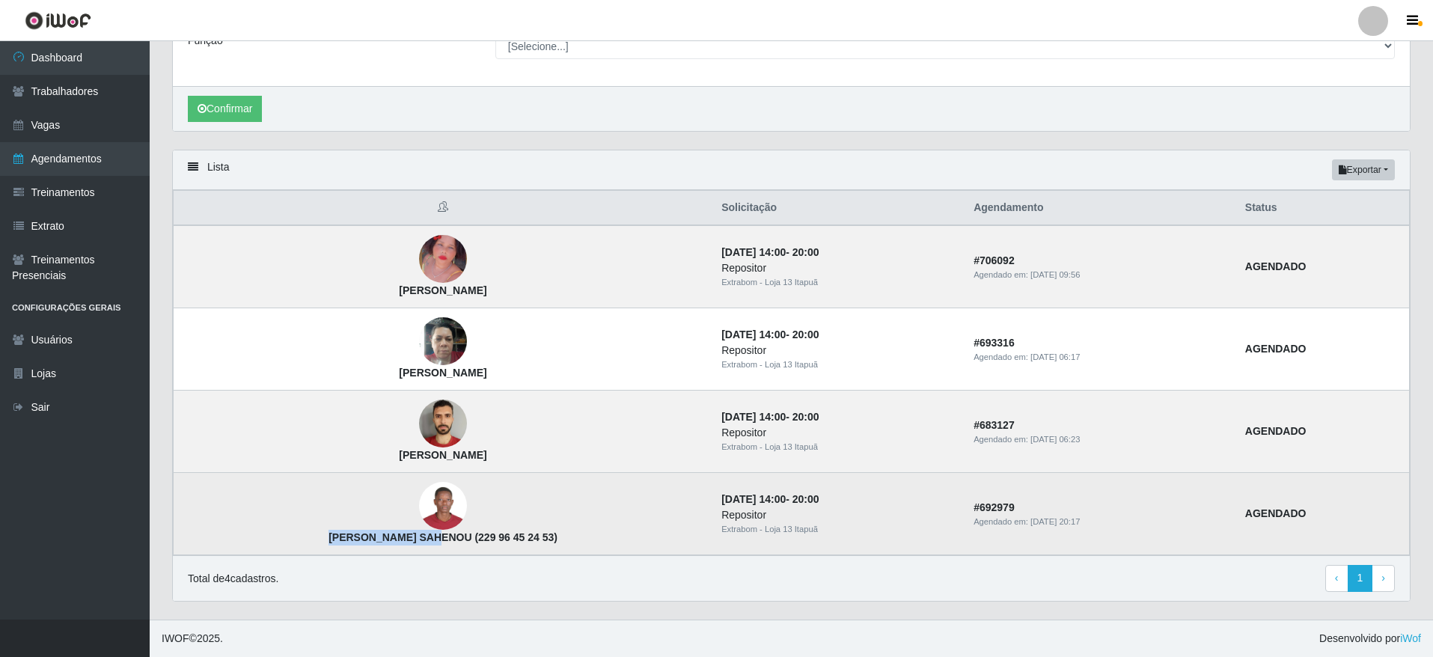
drag, startPoint x: 397, startPoint y: 537, endPoint x: 297, endPoint y: 537, distance: 99.5
click at [297, 537] on td "[PERSON_NAME] SAHENOU (229 96 45 24 53)" at bounding box center [443, 514] width 539 height 82
copy strong "[PERSON_NAME] [GEOGRAPHIC_DATA]"
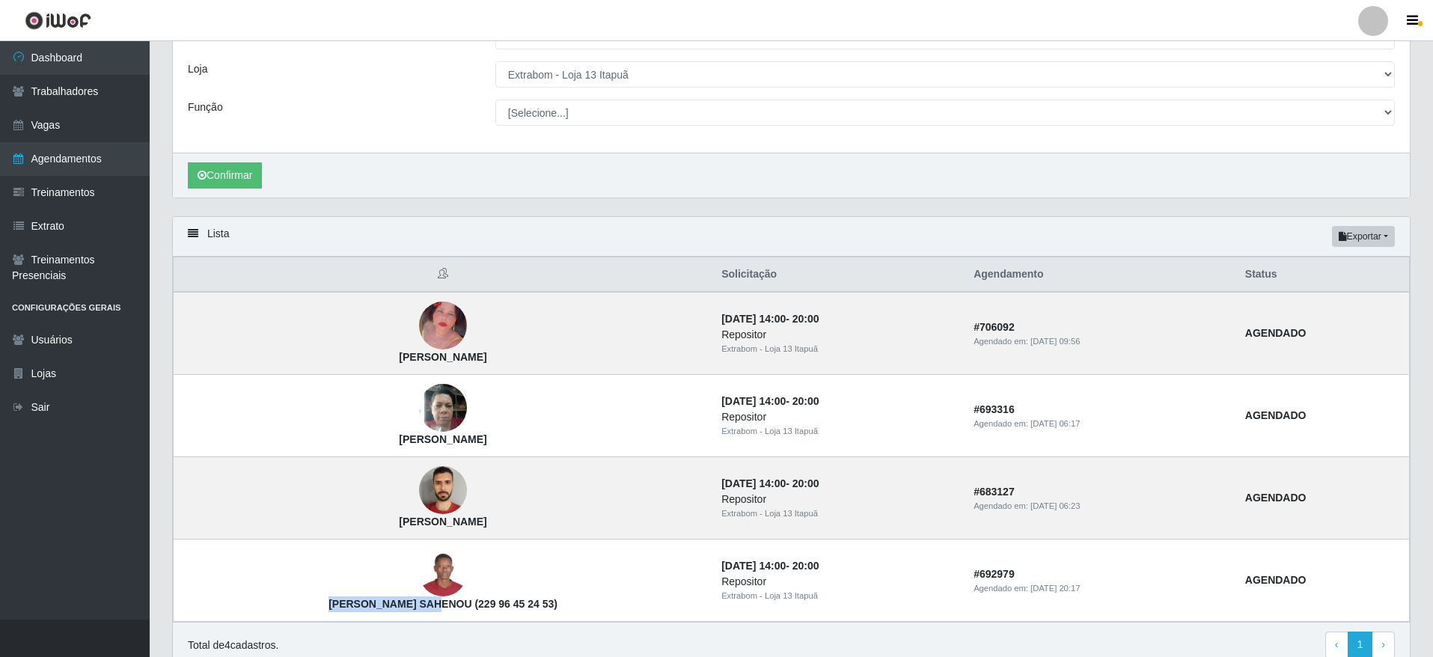
scroll to position [41, 0]
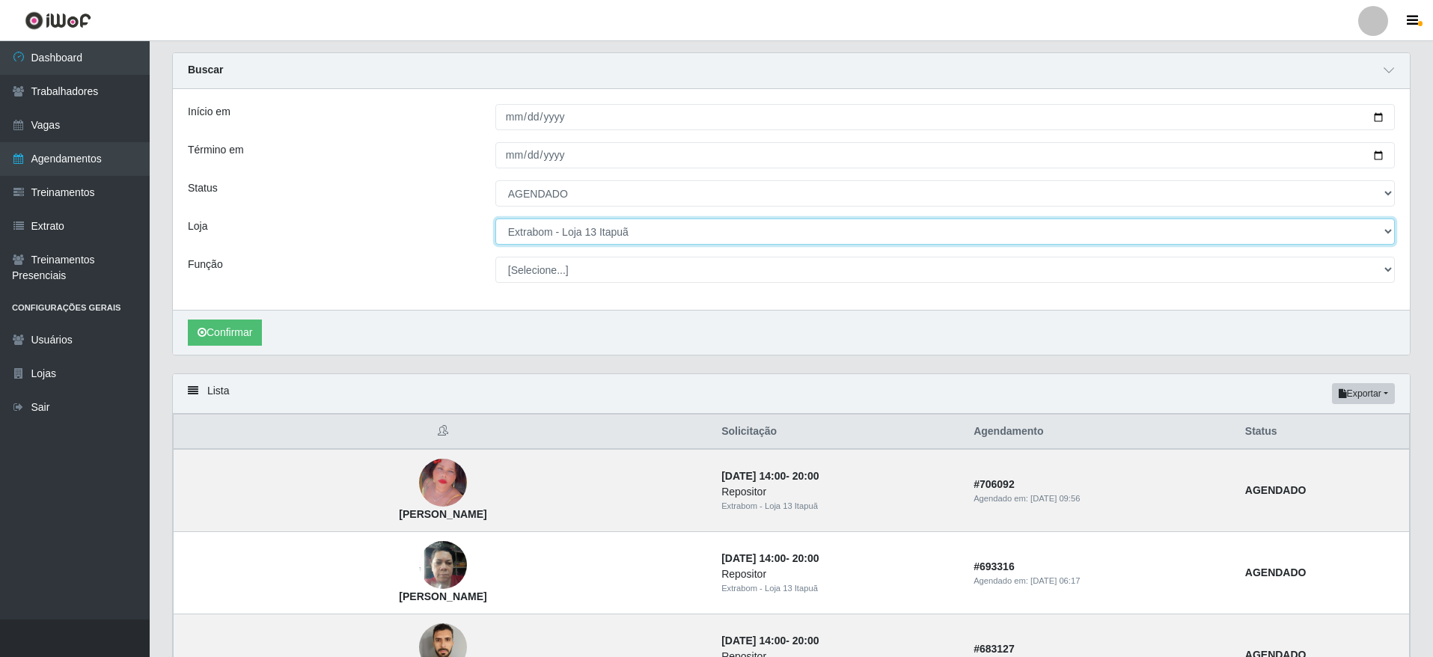
click at [636, 236] on select "[Selecione...] Atacado Vem - [GEOGRAPHIC_DATA] 30 Laranjeiras Velha Atacado Vem…" at bounding box center [944, 231] width 899 height 26
click at [495, 219] on select "[Selecione...] Atacado Vem - [GEOGRAPHIC_DATA] 30 Laranjeiras Velha Atacado Vem…" at bounding box center [944, 231] width 899 height 26
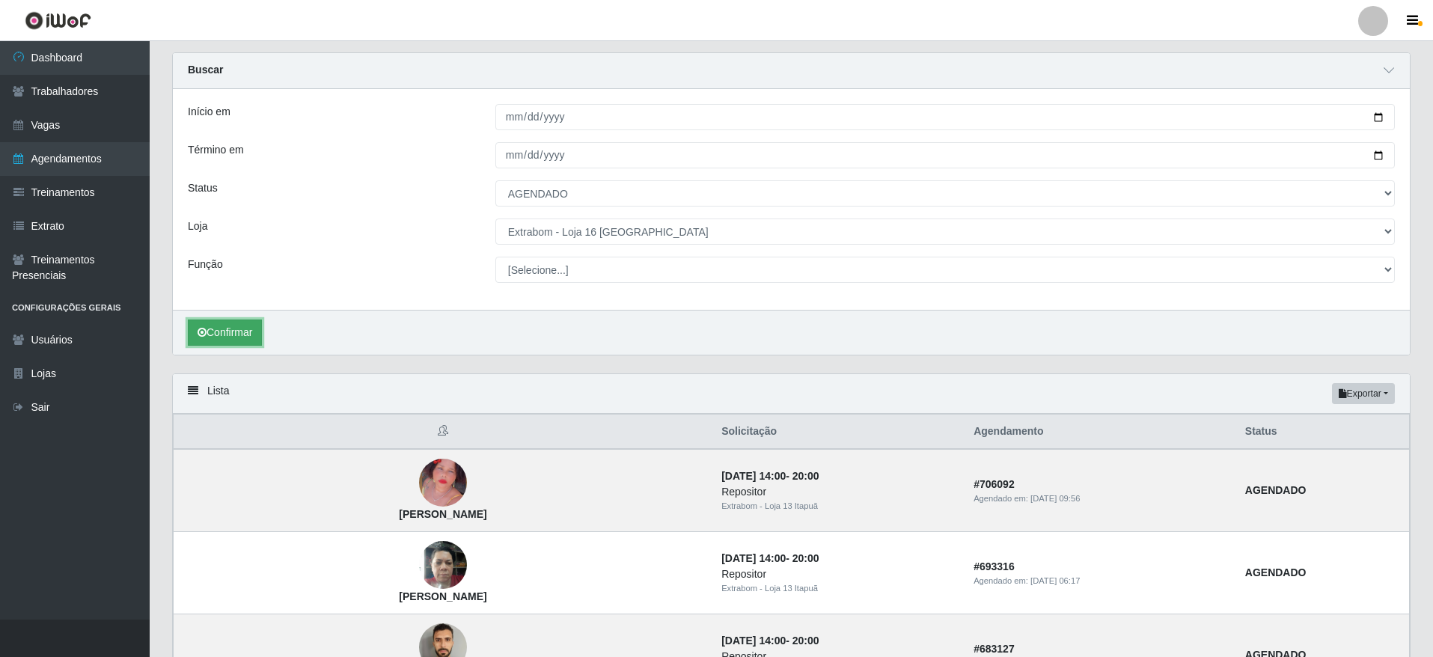
click at [232, 337] on button "Confirmar" at bounding box center [225, 332] width 74 height 26
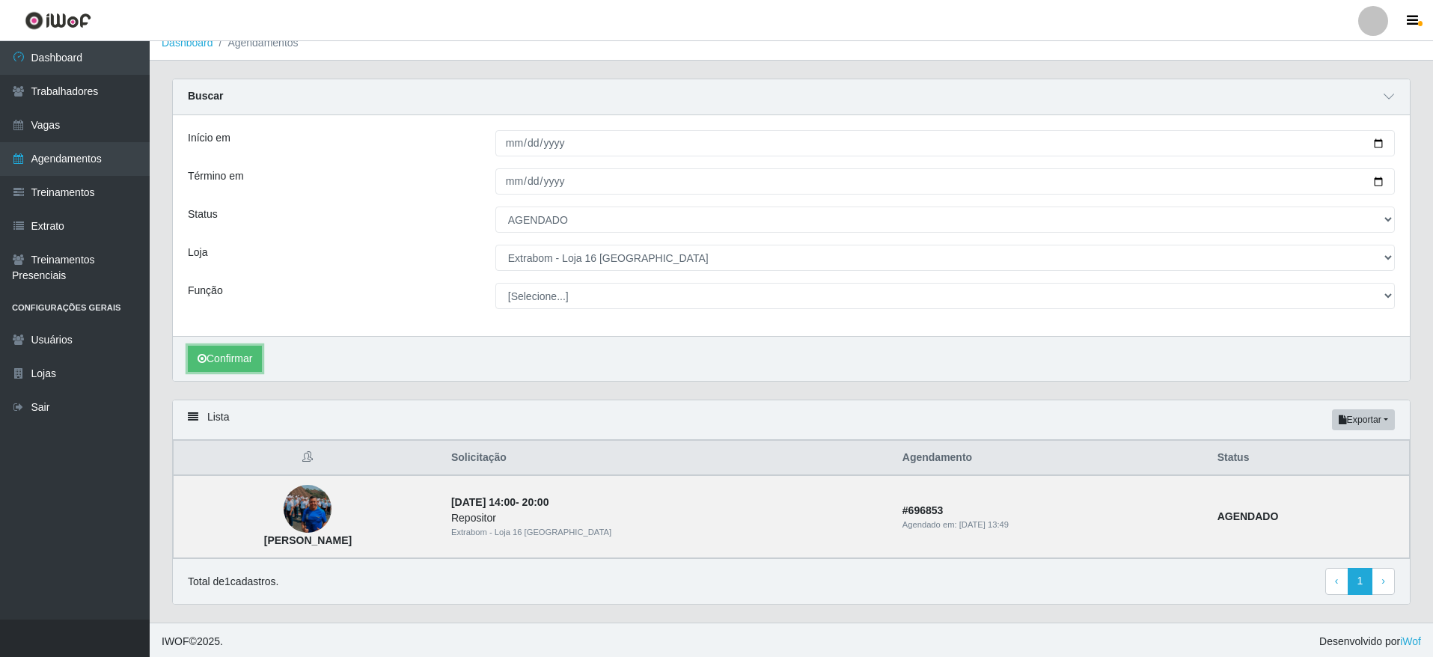
scroll to position [19, 0]
drag, startPoint x: 393, startPoint y: 543, endPoint x: 269, endPoint y: 543, distance: 124.2
click at [269, 543] on td "[PERSON_NAME]" at bounding box center [308, 513] width 269 height 83
copy strong "[PERSON_NAME]"
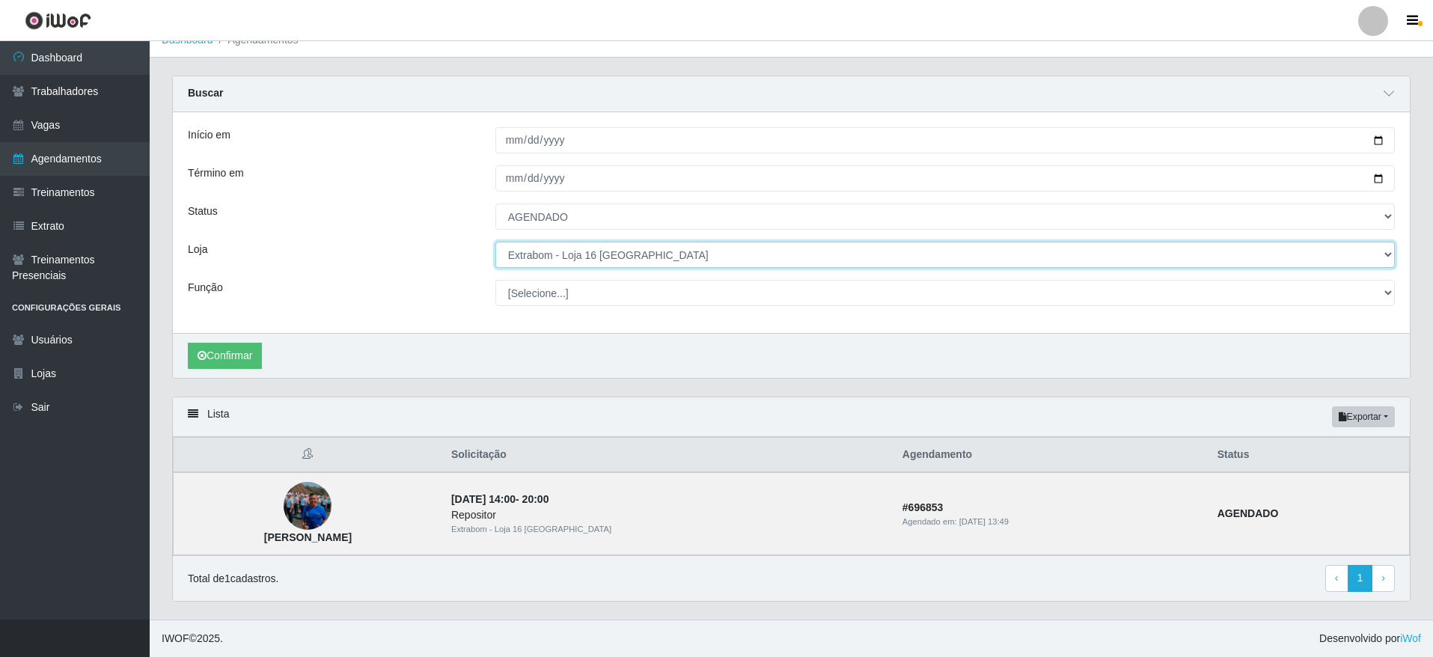
click at [596, 261] on select "[Selecione...] Atacado Vem - [GEOGRAPHIC_DATA] 30 Laranjeiras Velha Atacado Vem…" at bounding box center [944, 255] width 899 height 26
click at [495, 246] on select "[Selecione...] Atacado Vem - [GEOGRAPHIC_DATA] 30 Laranjeiras Velha Atacado Vem…" at bounding box center [944, 255] width 899 height 26
click at [243, 369] on div "Confirmar" at bounding box center [791, 355] width 1237 height 45
click at [245, 361] on button "Confirmar" at bounding box center [225, 356] width 74 height 26
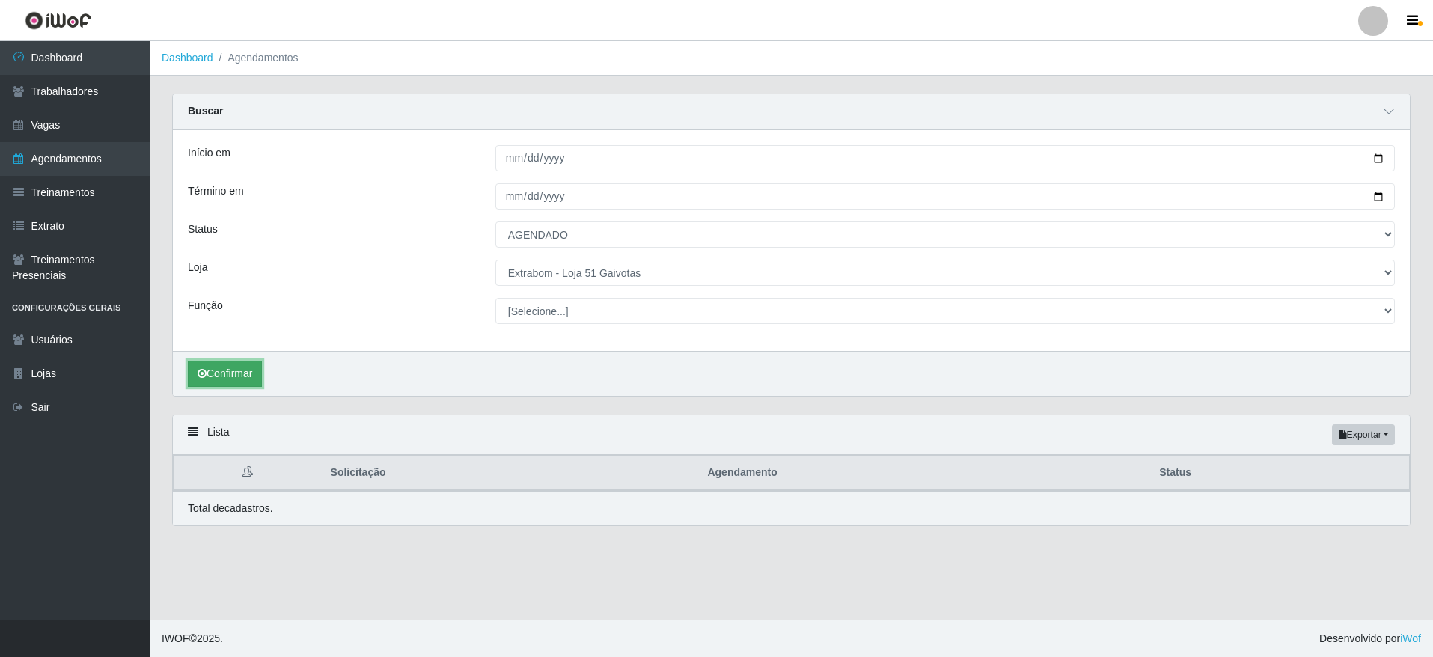
click at [262, 366] on button "Confirmar" at bounding box center [225, 374] width 74 height 26
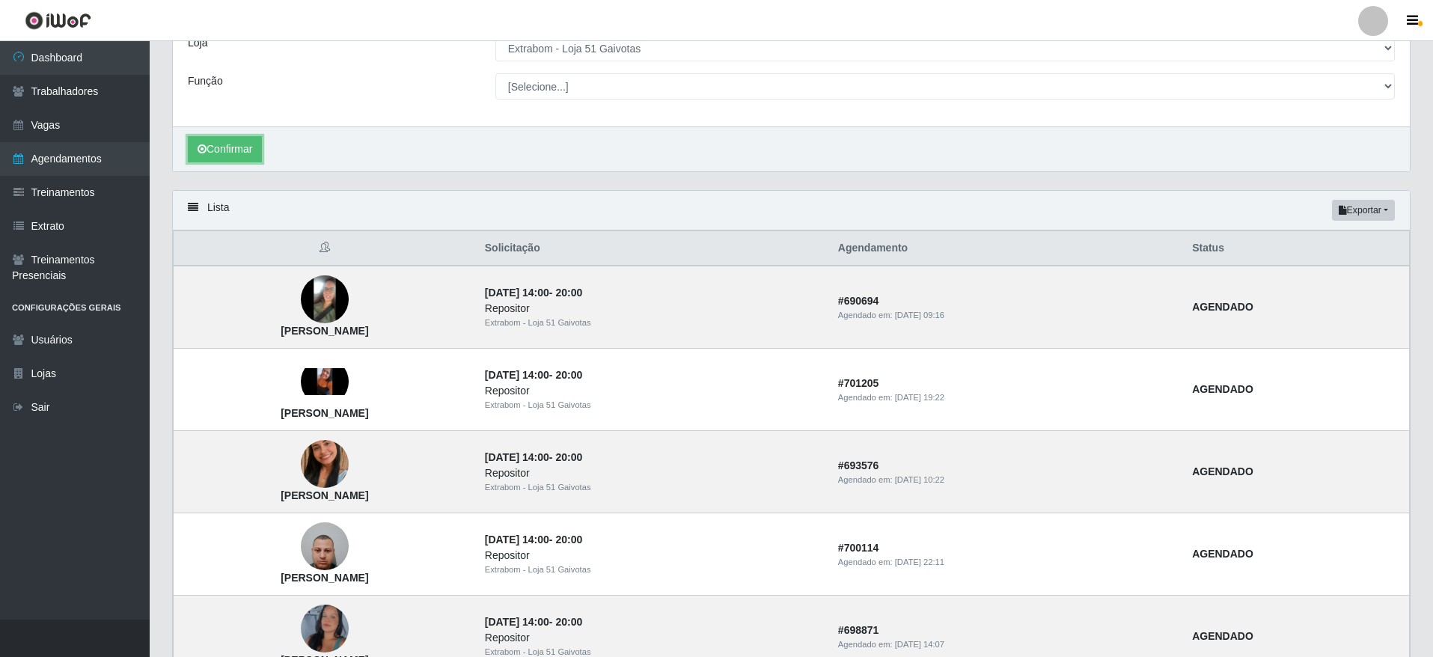
scroll to position [337, 0]
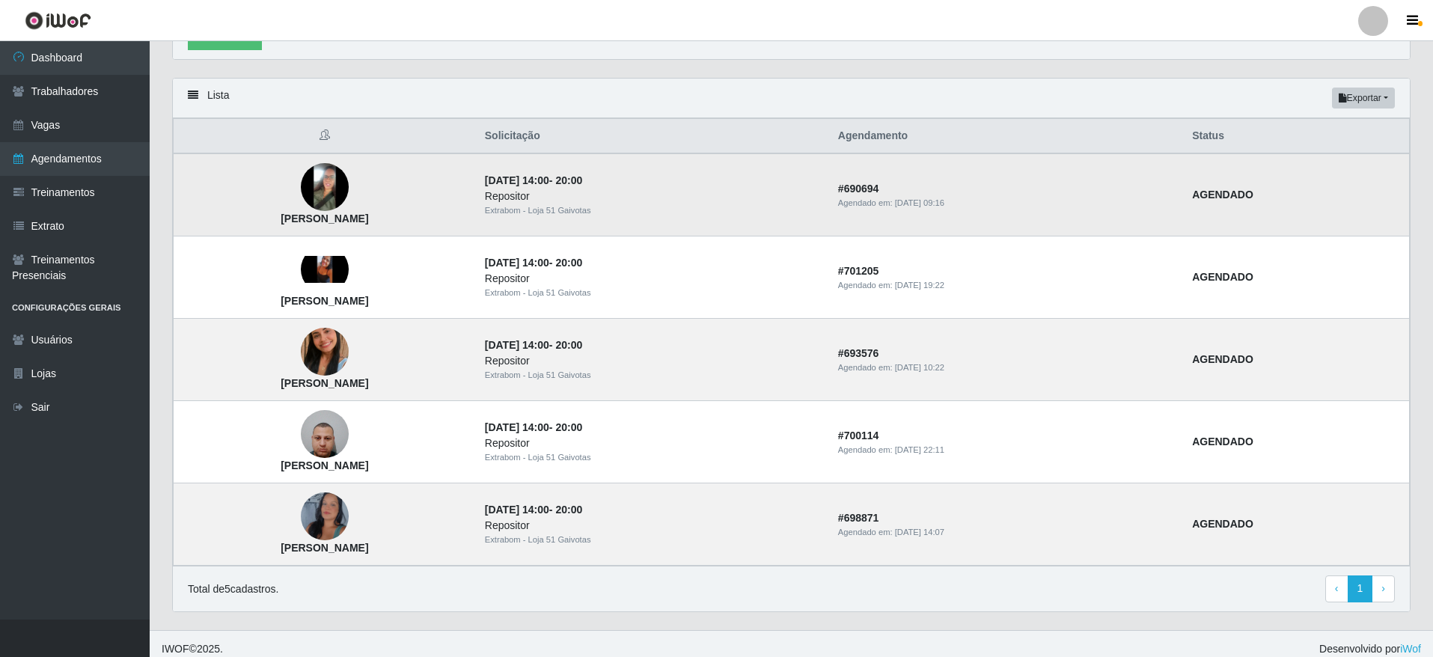
drag, startPoint x: 460, startPoint y: 216, endPoint x: 308, endPoint y: 222, distance: 152.0
click at [308, 222] on td "[PERSON_NAME]" at bounding box center [325, 194] width 302 height 83
copy strong "[PERSON_NAME]"
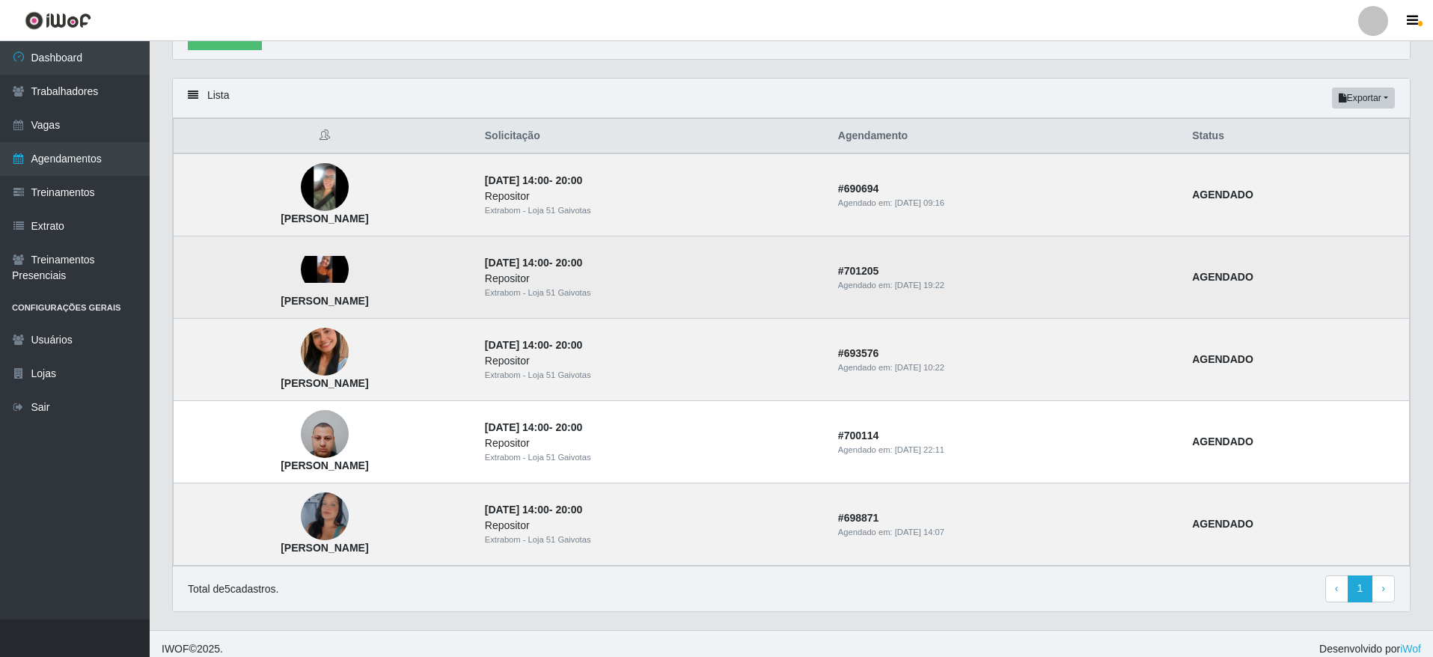
drag, startPoint x: 420, startPoint y: 299, endPoint x: 343, endPoint y: 299, distance: 77.8
click at [343, 299] on strong "[PERSON_NAME]" at bounding box center [325, 301] width 88 height 12
copy strong "[PERSON_NAME]"
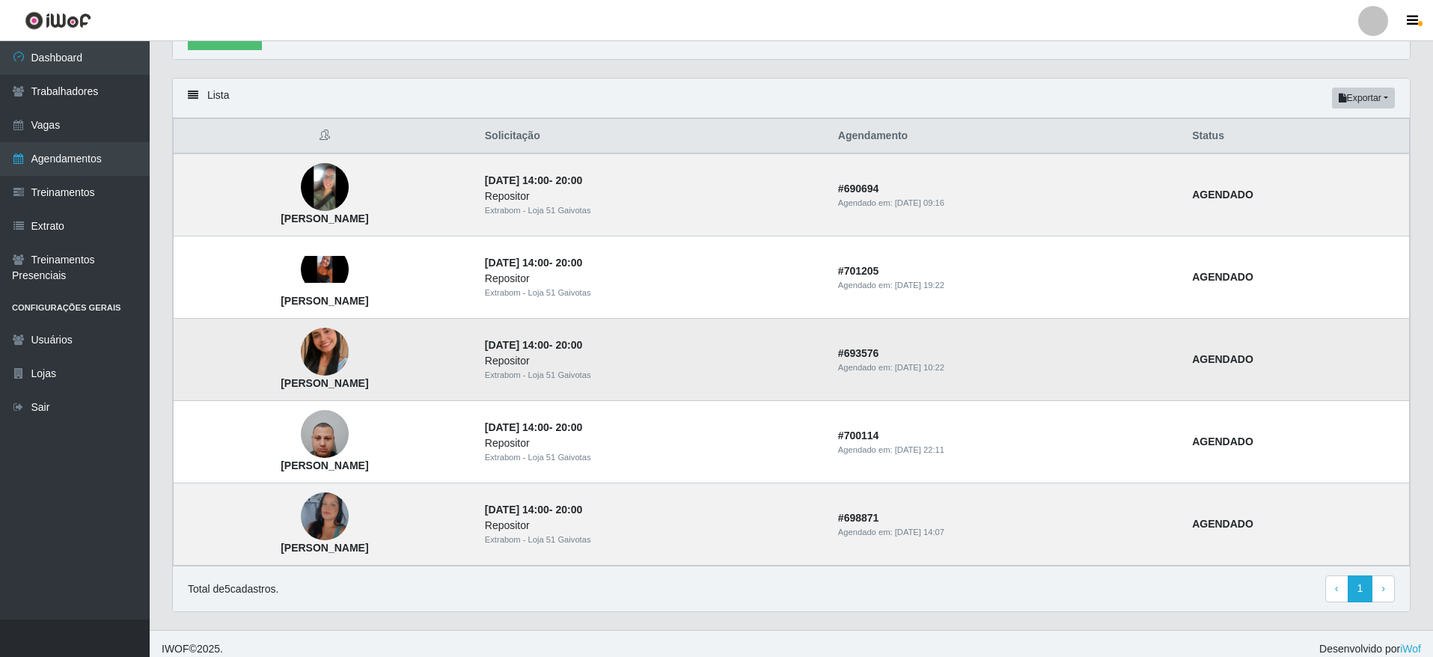
drag, startPoint x: 435, startPoint y: 383, endPoint x: 320, endPoint y: 385, distance: 114.5
click at [320, 385] on td "[PERSON_NAME]" at bounding box center [325, 360] width 302 height 82
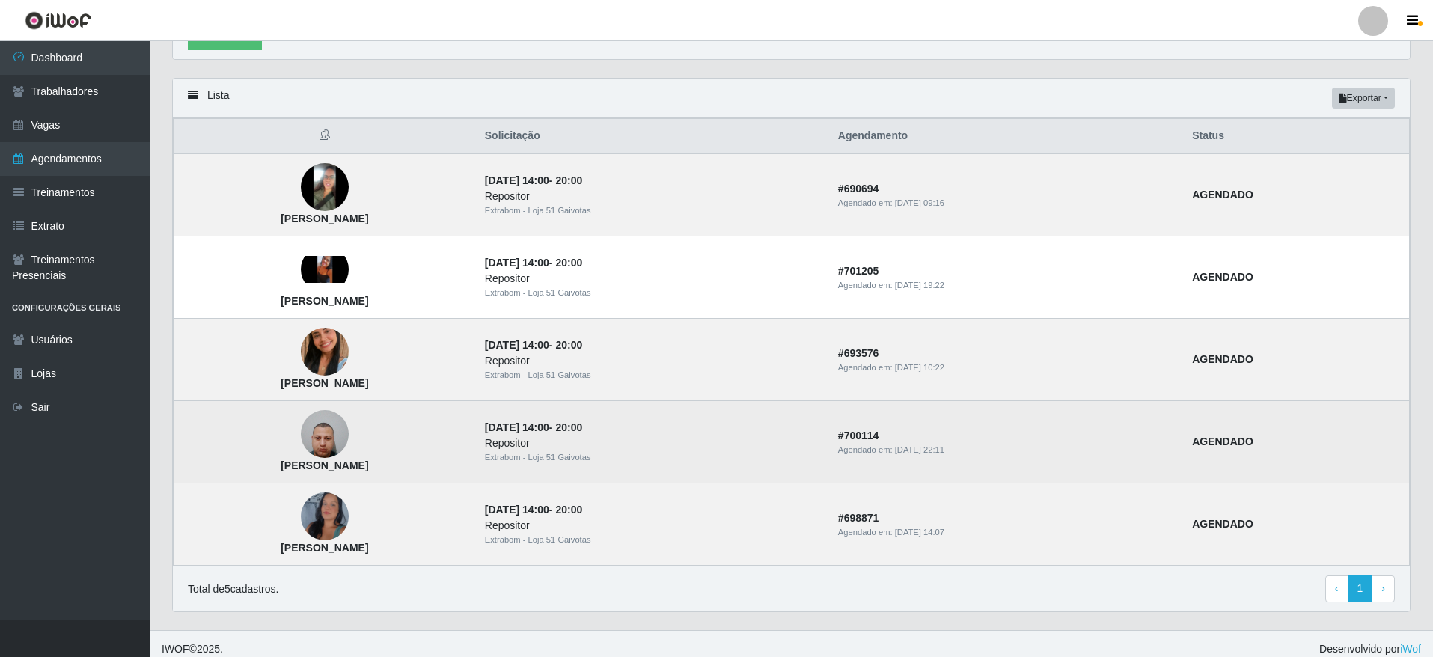
drag, startPoint x: 451, startPoint y: 470, endPoint x: 314, endPoint y: 459, distance: 137.3
click at [314, 459] on td "[PERSON_NAME]" at bounding box center [325, 442] width 302 height 82
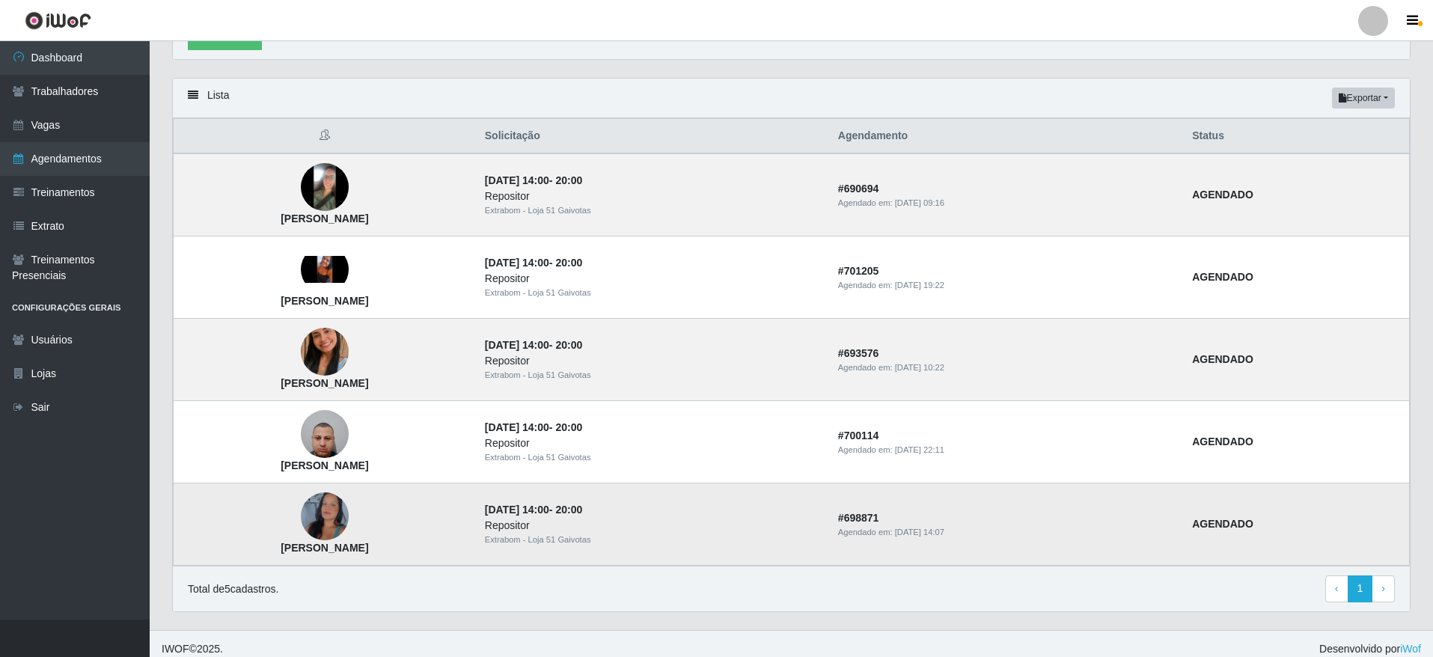
drag, startPoint x: 476, startPoint y: 550, endPoint x: 291, endPoint y: 551, distance: 184.8
click at [291, 551] on td "[PERSON_NAME]" at bounding box center [325, 524] width 302 height 82
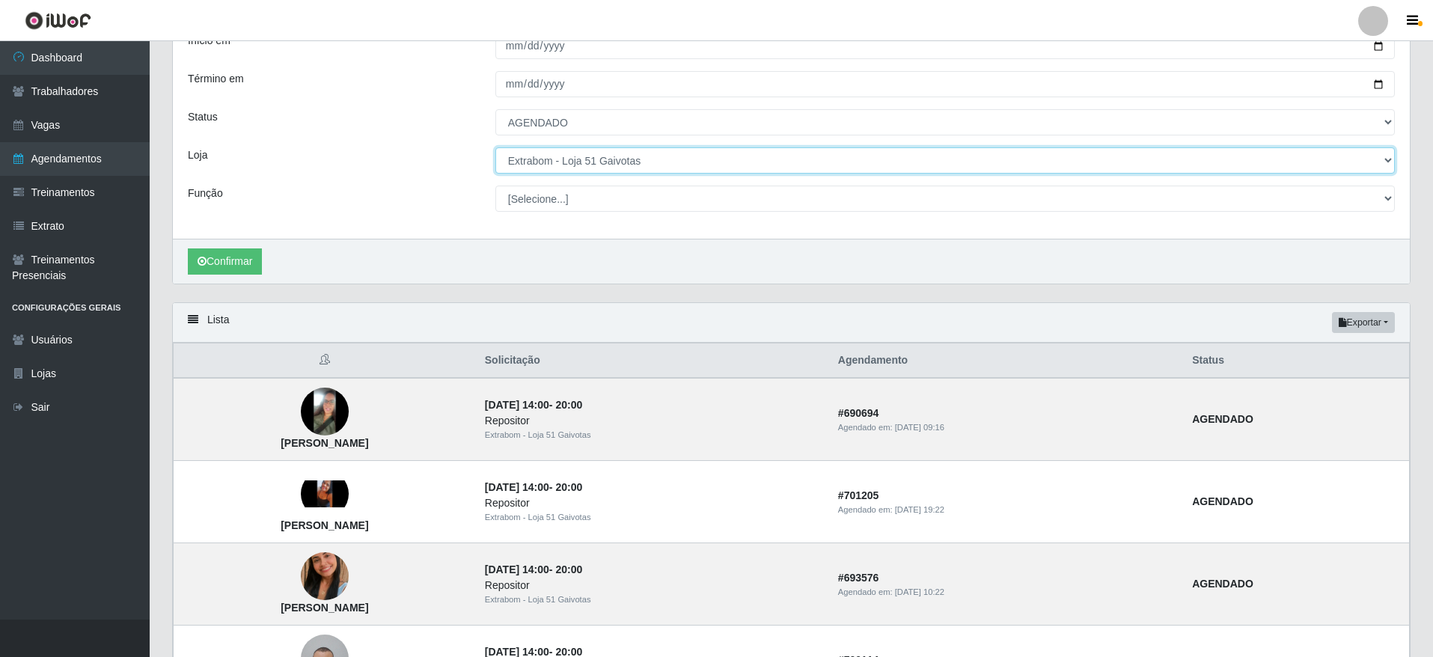
click at [604, 165] on select "[Selecione...] Atacado Vem - [GEOGRAPHIC_DATA] 30 Laranjeiras Velha Atacado Vem…" at bounding box center [944, 160] width 899 height 26
click at [495, 148] on select "[Selecione...] Atacado Vem - [GEOGRAPHIC_DATA] 30 Laranjeiras Velha Atacado Vem…" at bounding box center [944, 160] width 899 height 26
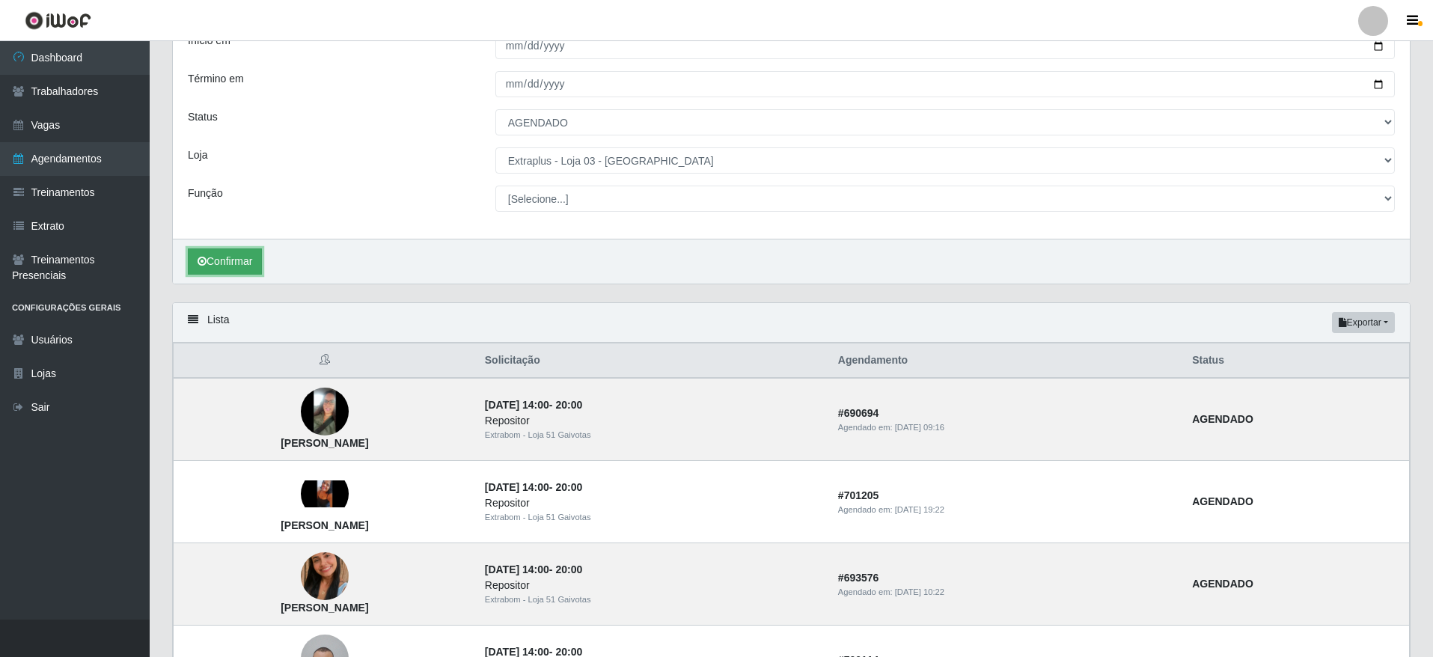
click at [236, 272] on button "Confirmar" at bounding box center [225, 261] width 74 height 26
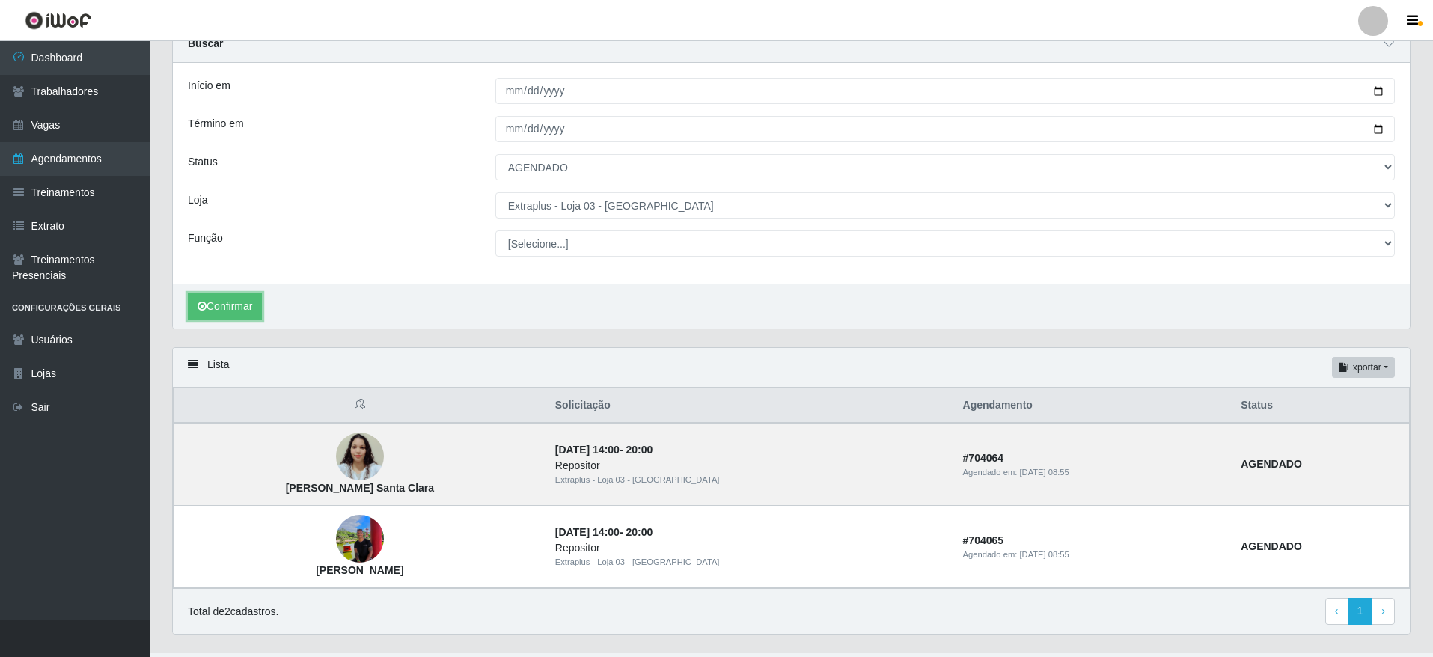
scroll to position [101, 0]
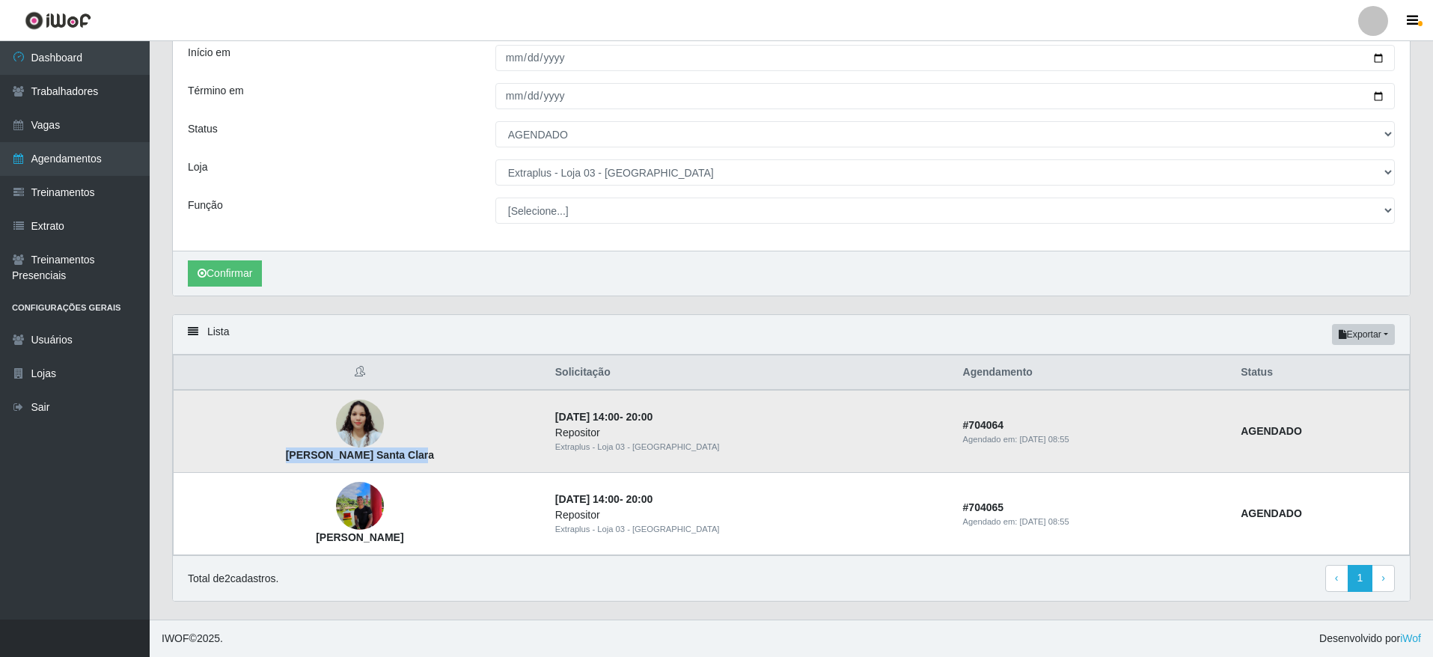
drag, startPoint x: 325, startPoint y: 458, endPoint x: 442, endPoint y: 456, distance: 116.7
click at [442, 456] on td "[PERSON_NAME] Santa Clara" at bounding box center [360, 431] width 373 height 83
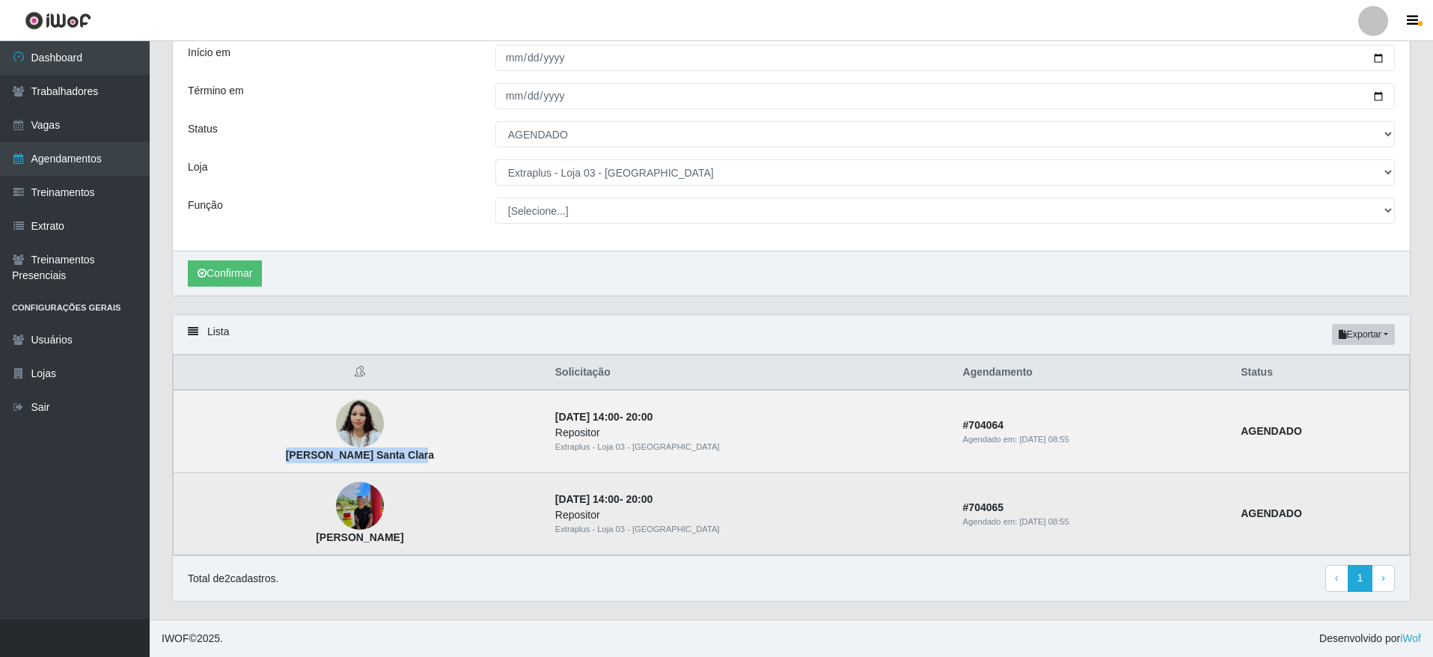
drag, startPoint x: 298, startPoint y: 535, endPoint x: 474, endPoint y: 548, distance: 176.3
click at [474, 548] on td "[PERSON_NAME]" at bounding box center [360, 514] width 373 height 82
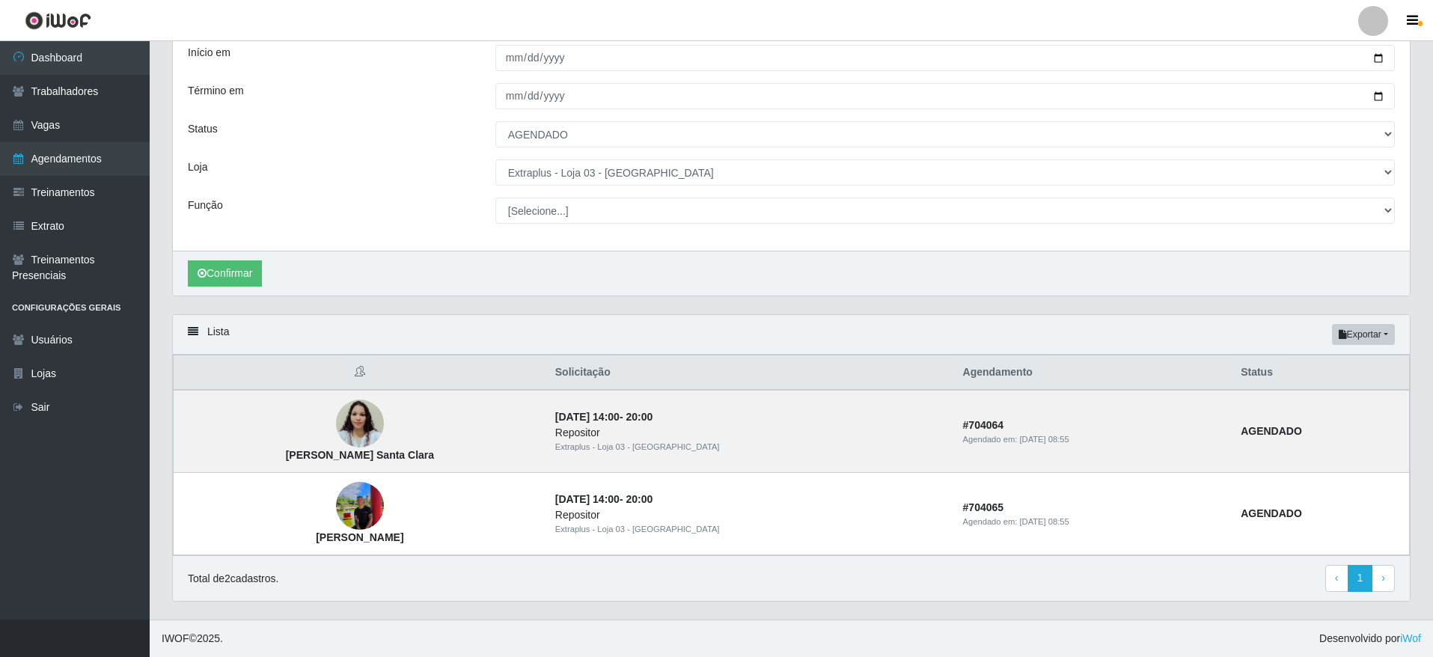
click at [628, 158] on div "Início em [DATE] Término em [DATE] Status [Selecione...] AGENDADO AGUARDANDO LI…" at bounding box center [791, 140] width 1237 height 221
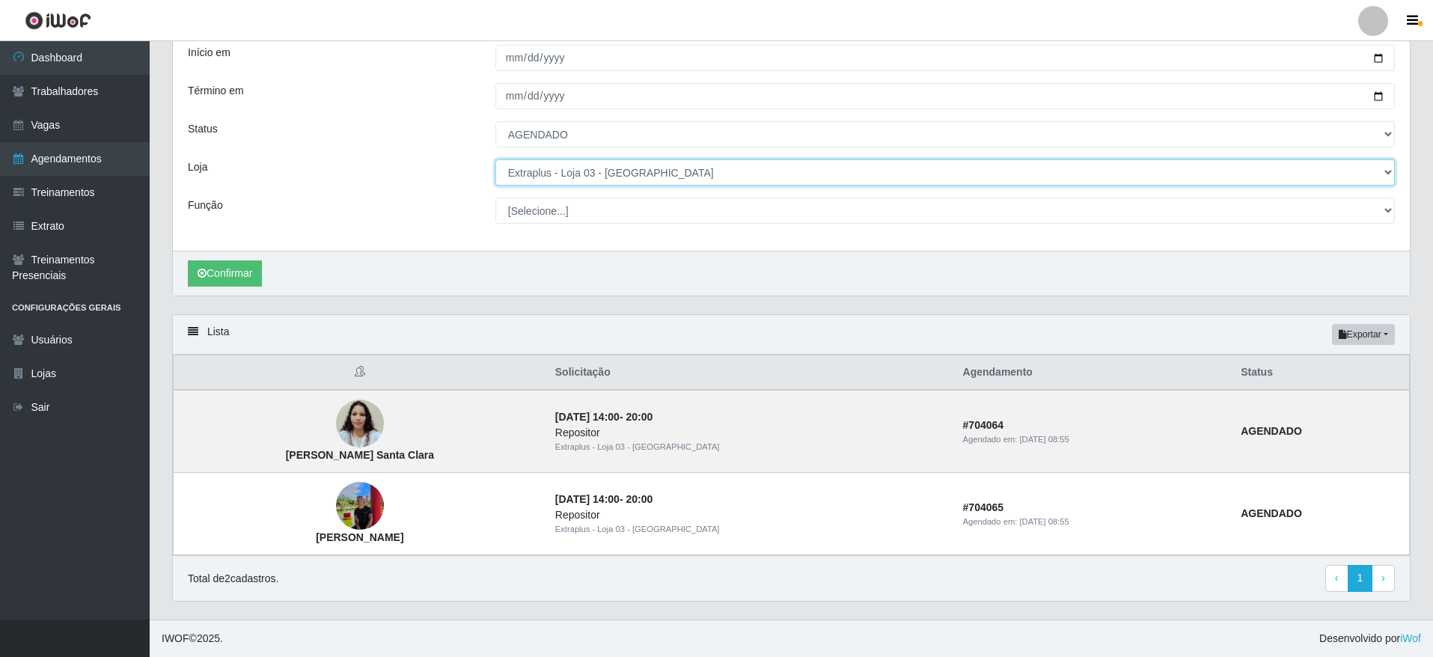
click at [625, 172] on select "[Selecione...] Atacado Vem - [GEOGRAPHIC_DATA] 30 Laranjeiras Velha Atacado Vem…" at bounding box center [944, 172] width 899 height 26
select select "451"
click at [495, 164] on select "[Selecione...] Atacado Vem - [GEOGRAPHIC_DATA] 30 Laranjeiras Velha Atacado Vem…" at bounding box center [944, 172] width 899 height 26
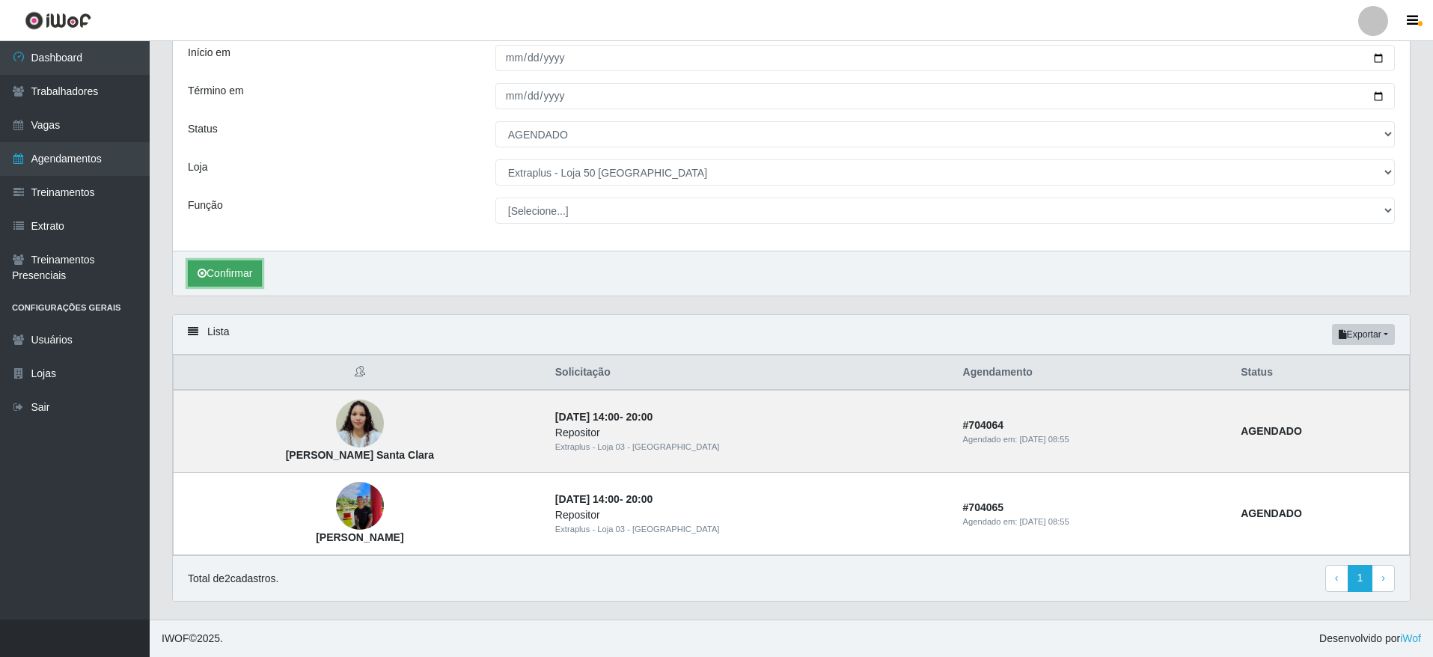
click at [246, 266] on button "Confirmar" at bounding box center [225, 273] width 74 height 26
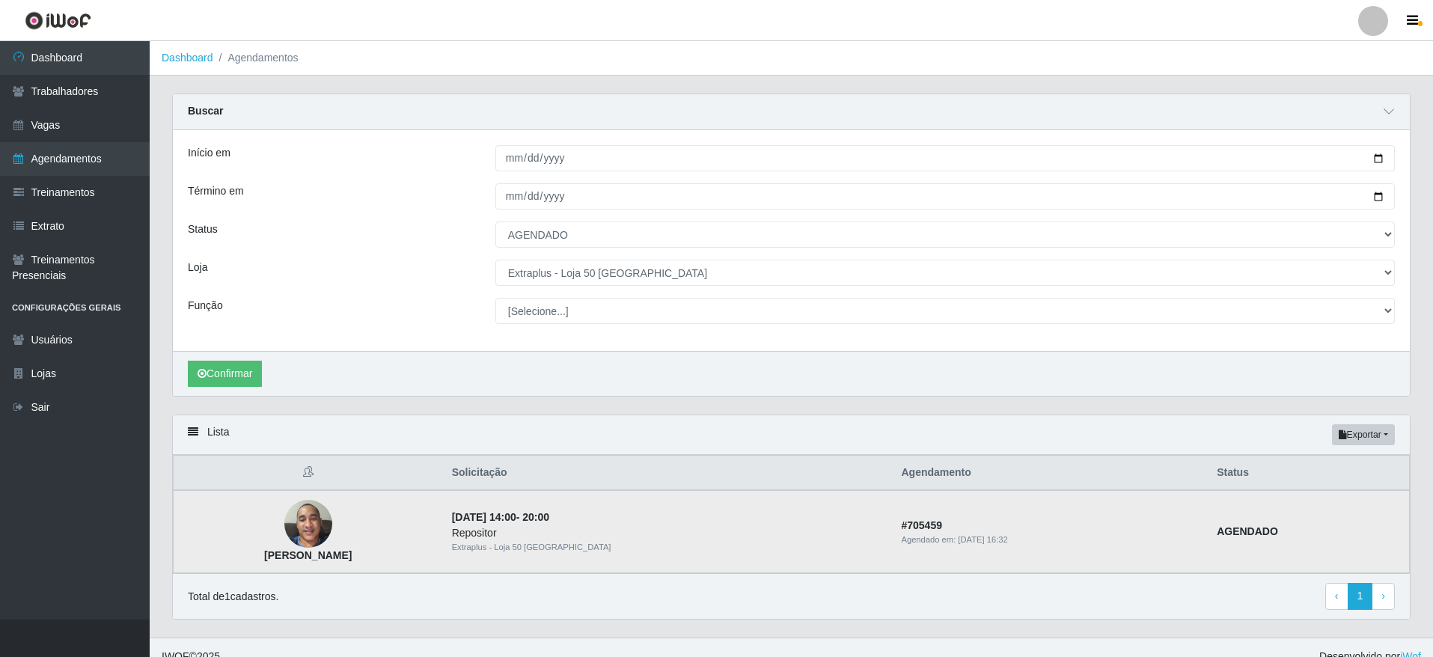
drag, startPoint x: 429, startPoint y: 557, endPoint x: 265, endPoint y: 559, distance: 163.9
click at [265, 559] on td "[PERSON_NAME]" at bounding box center [308, 531] width 269 height 83
click at [1042, 114] on div "Buscar" at bounding box center [791, 112] width 1237 height 36
